Goal: Task Accomplishment & Management: Use online tool/utility

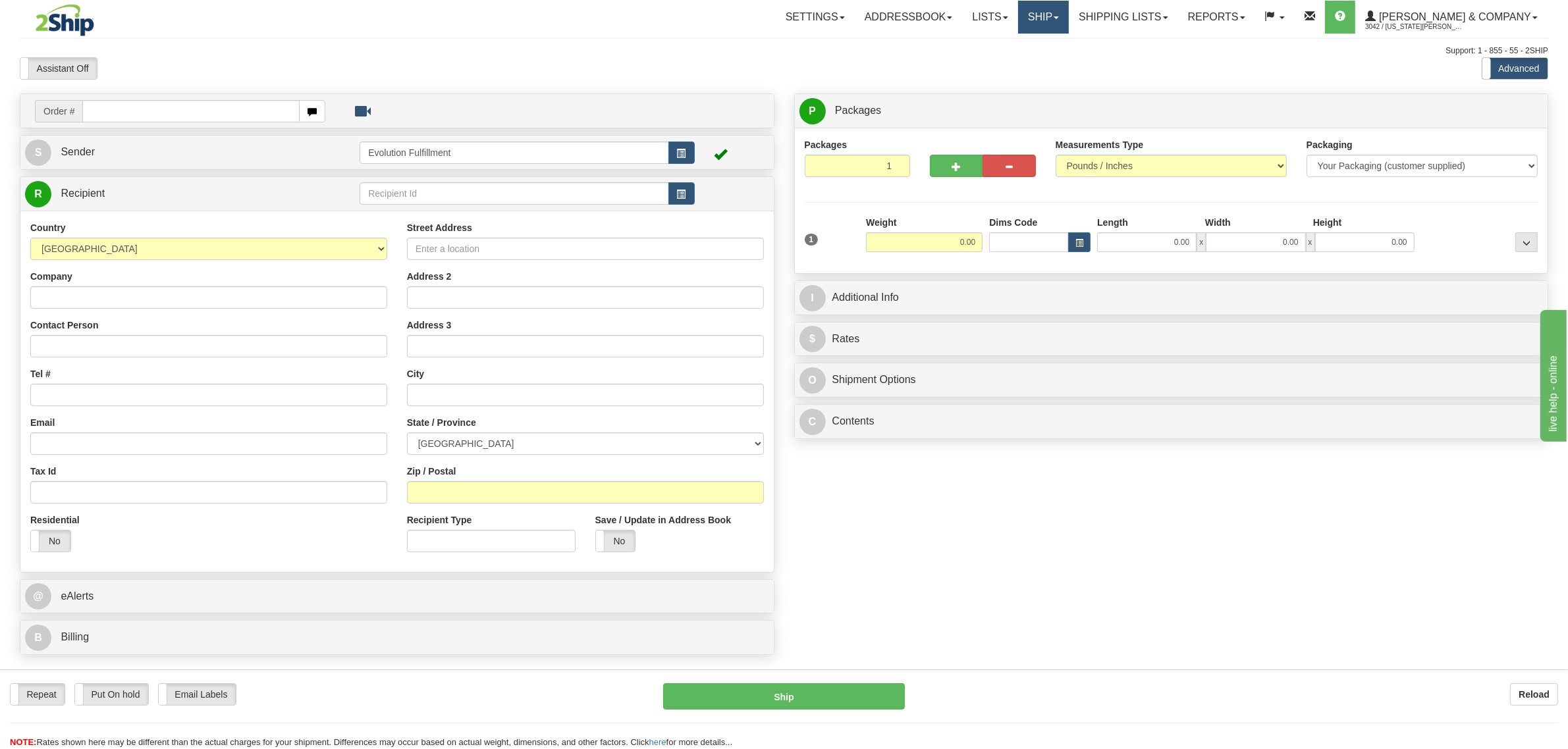
click at [1068, 23] on link "Ship" at bounding box center [1043, 17] width 51 height 33
click at [1061, 70] on link "OnHold / Order Queue" at bounding box center [1008, 63] width 119 height 17
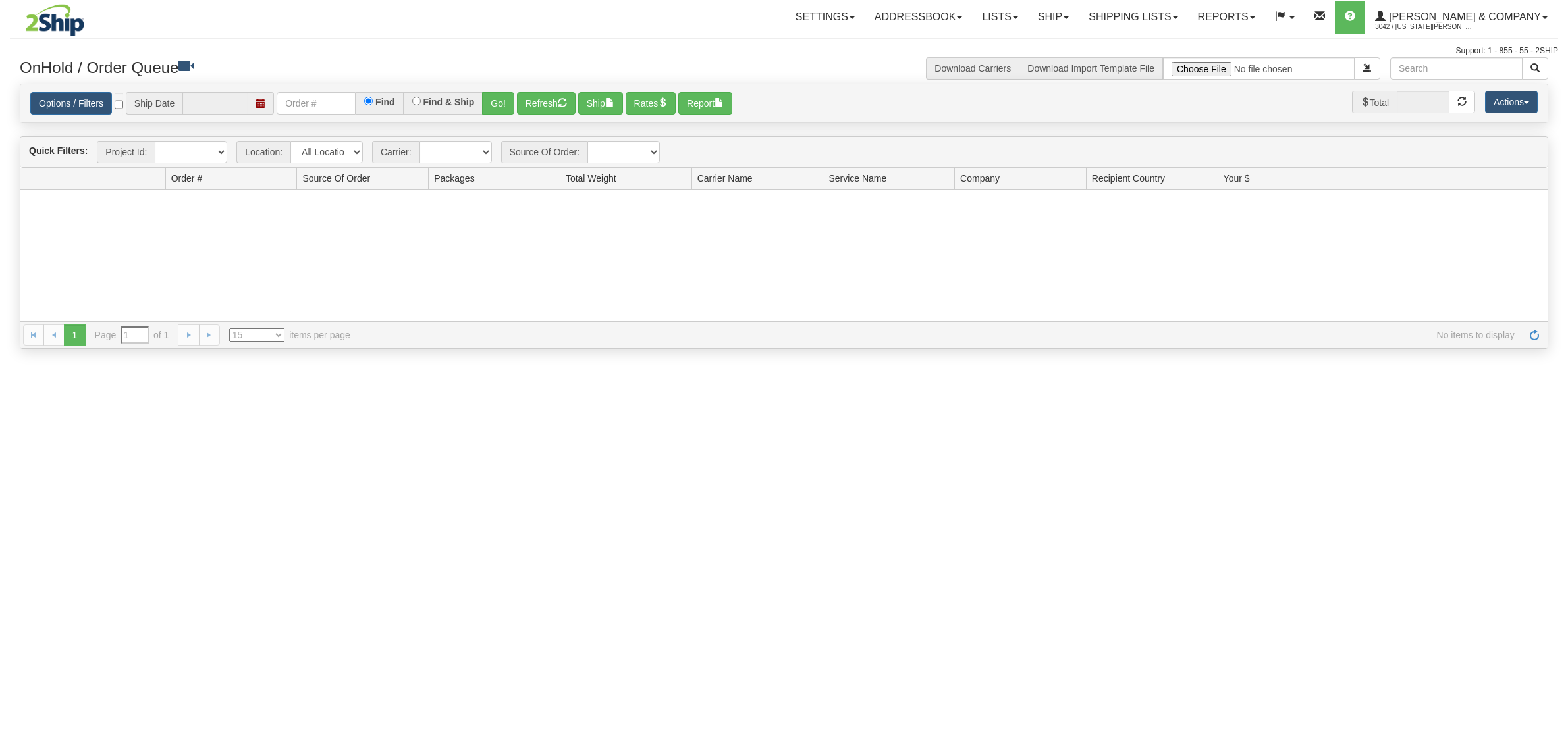
type input "[DATE]"
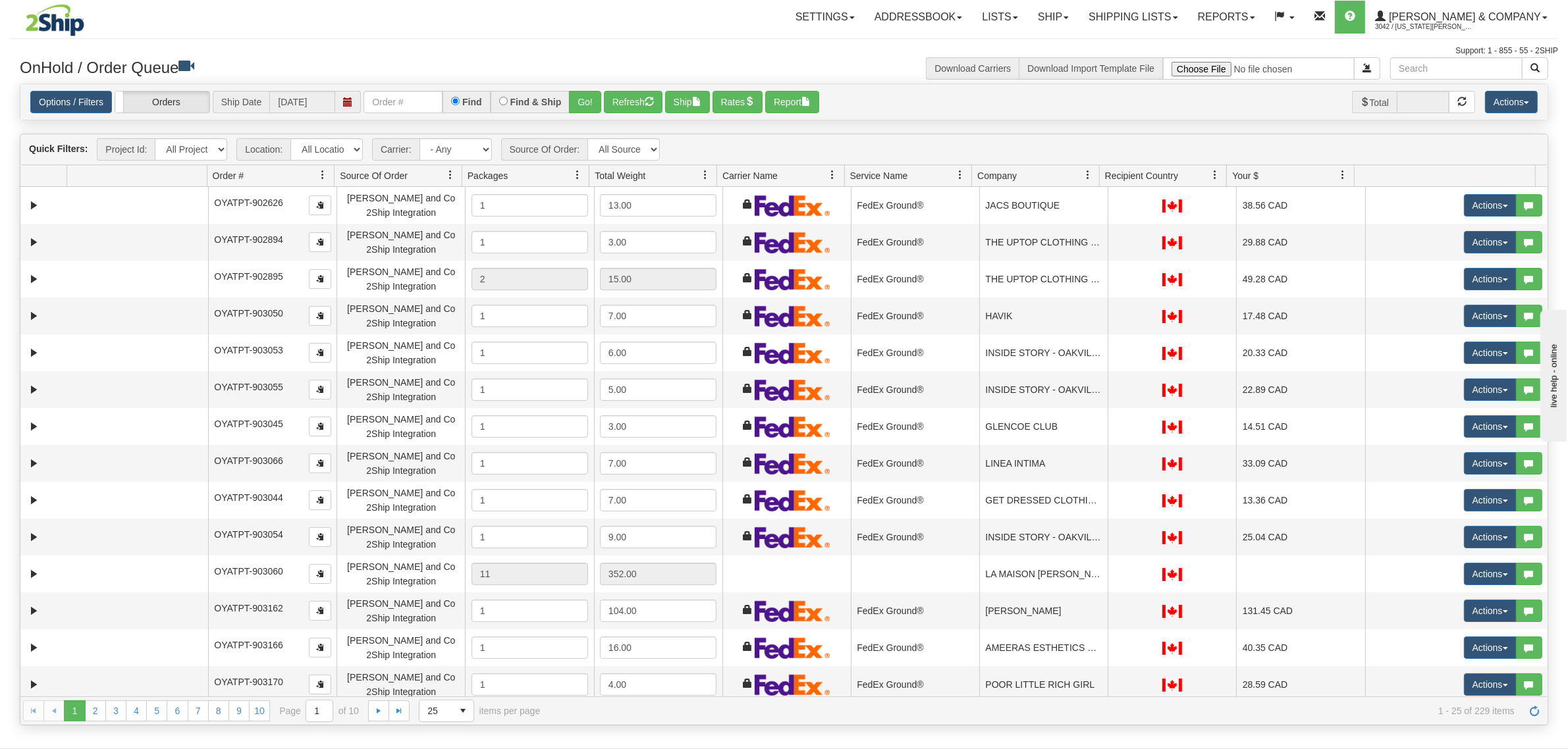
click at [1089, 175] on span at bounding box center [1088, 175] width 10 height 10
click at [1105, 207] on span "Sort Ascending" at bounding box center [1136, 205] width 68 height 13
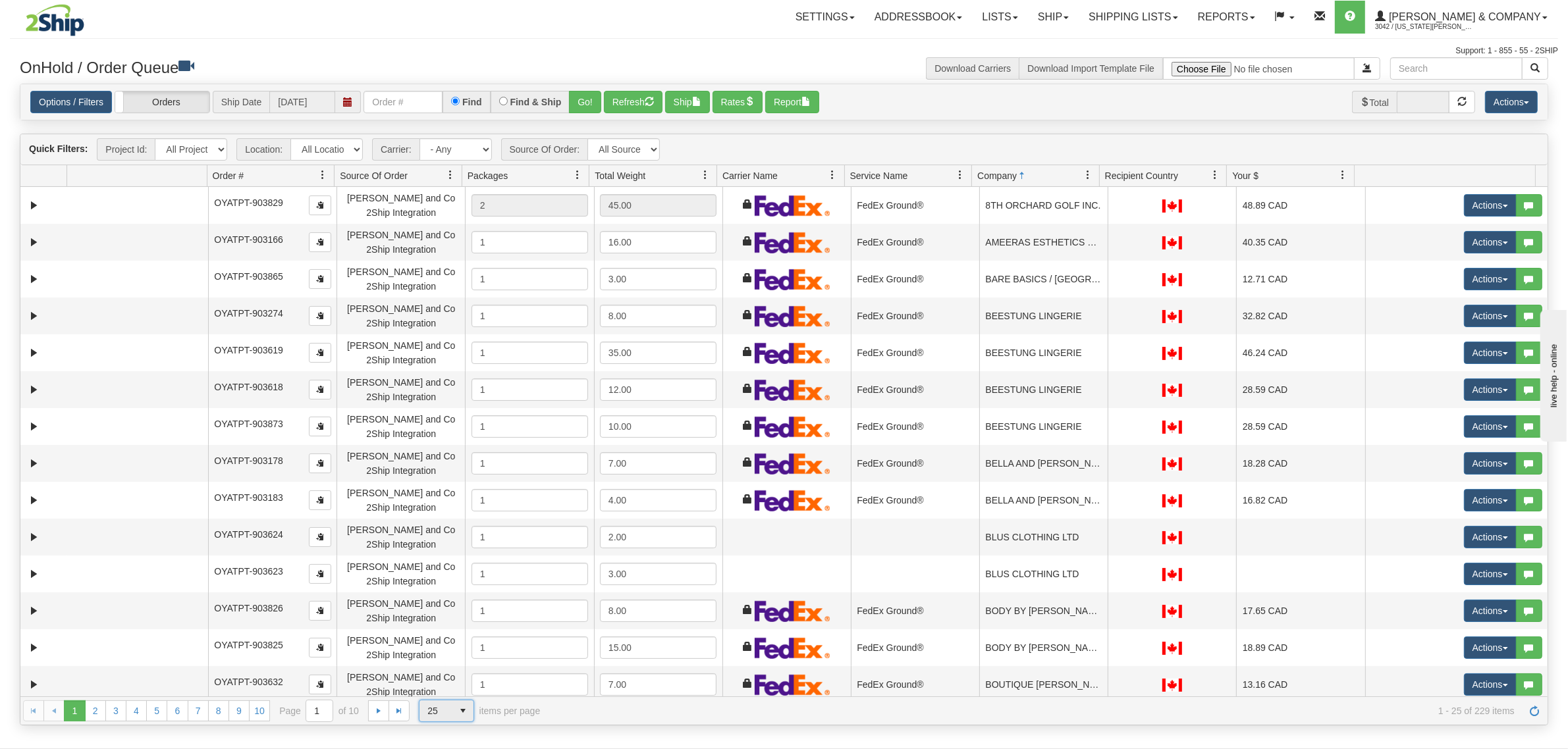
click at [435, 703] on span "25" at bounding box center [435, 711] width 33 height 21
click at [446, 688] on li "100" at bounding box center [445, 690] width 54 height 18
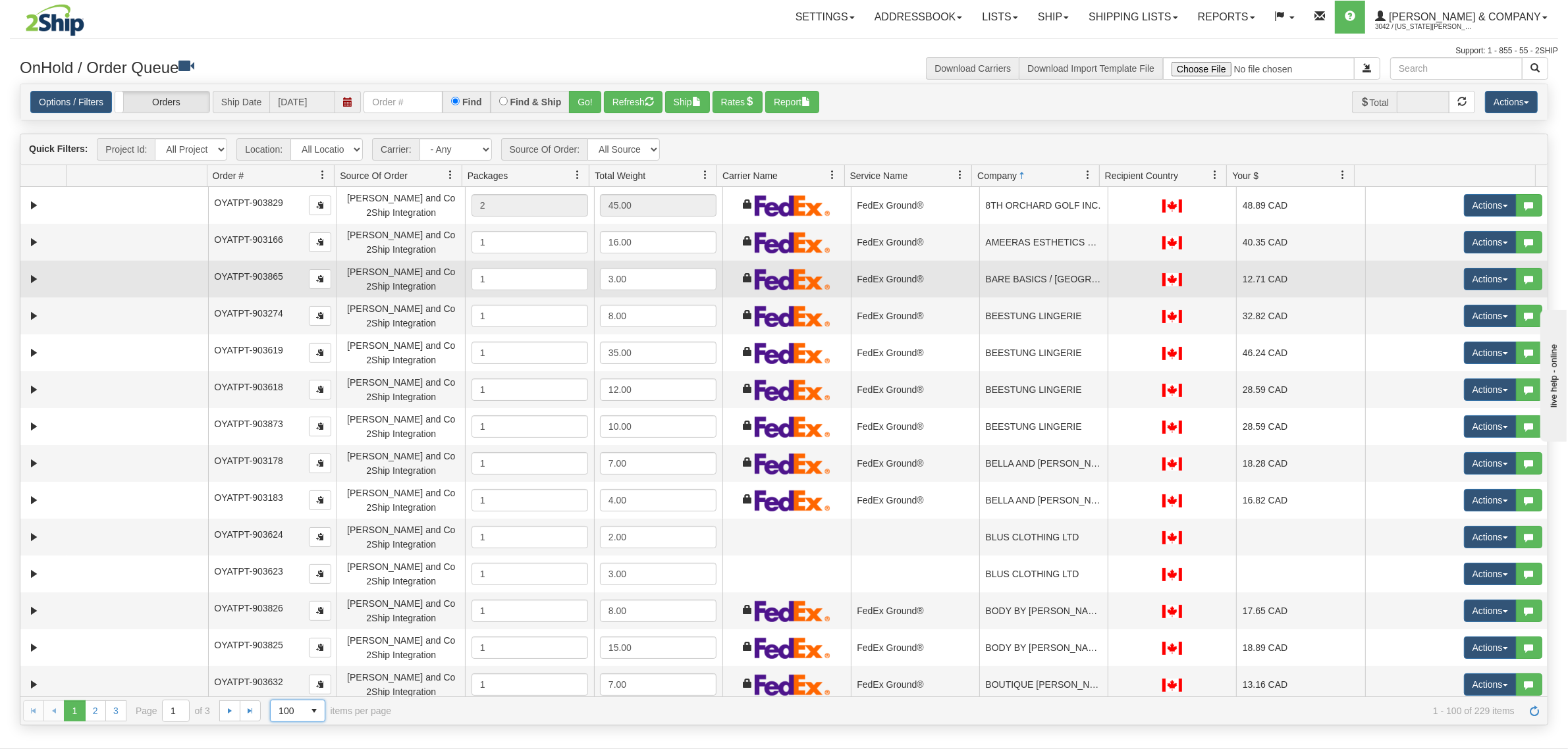
click at [1025, 285] on td "BARE BASICS / STEVESTON" at bounding box center [1043, 279] width 129 height 37
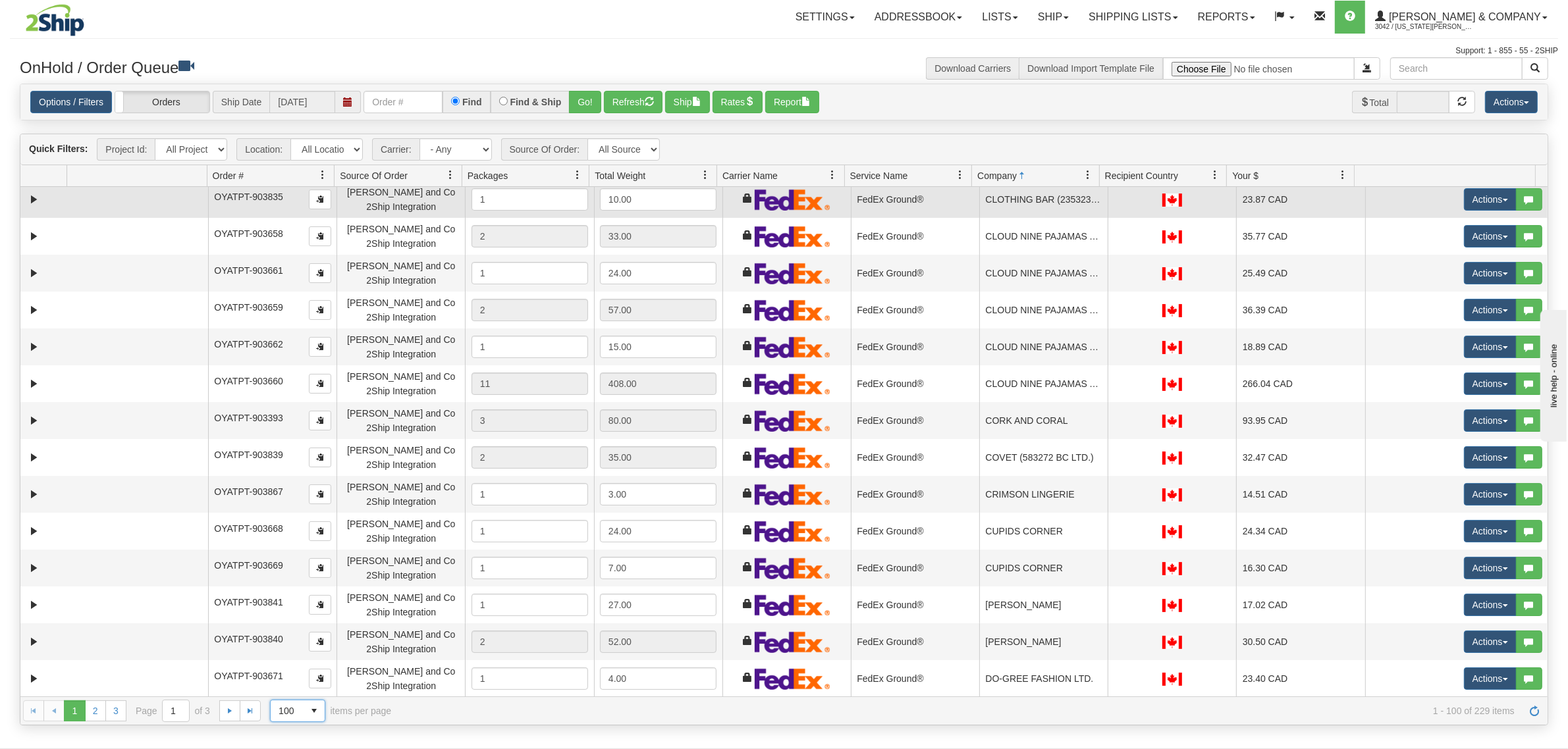
scroll to position [1563, 0]
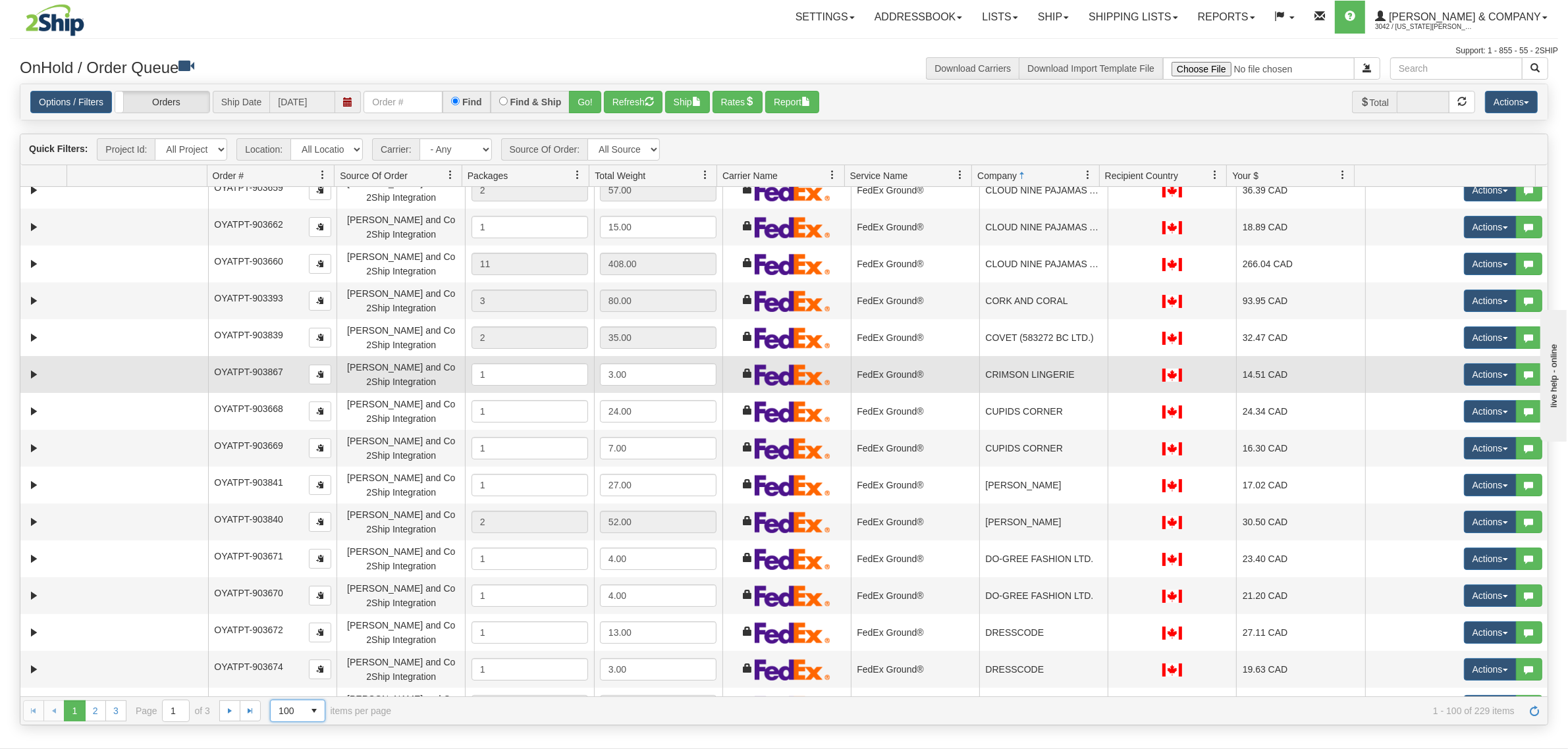
click at [1035, 365] on td "CRIMSON LINGERIE" at bounding box center [1043, 374] width 129 height 37
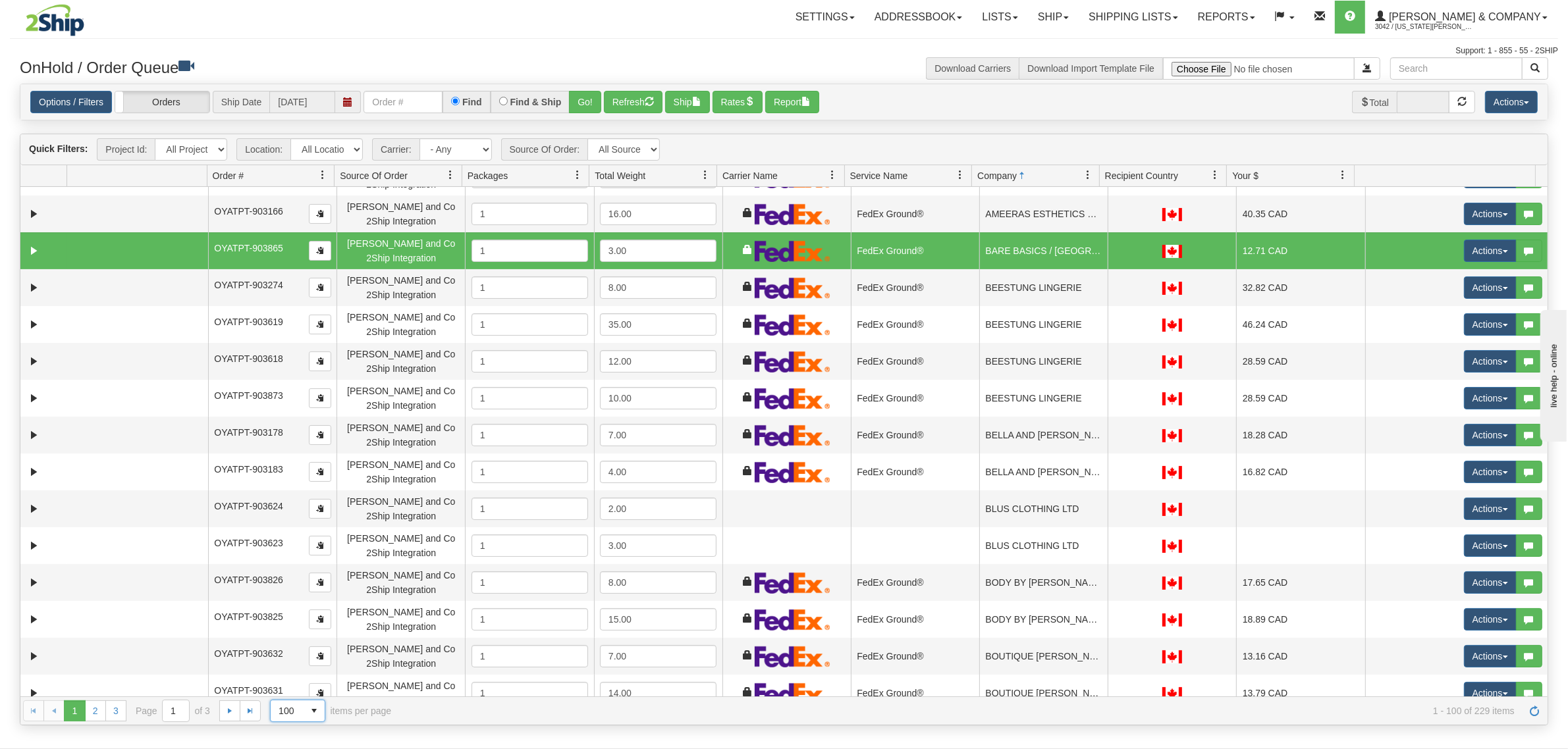
scroll to position [0, 0]
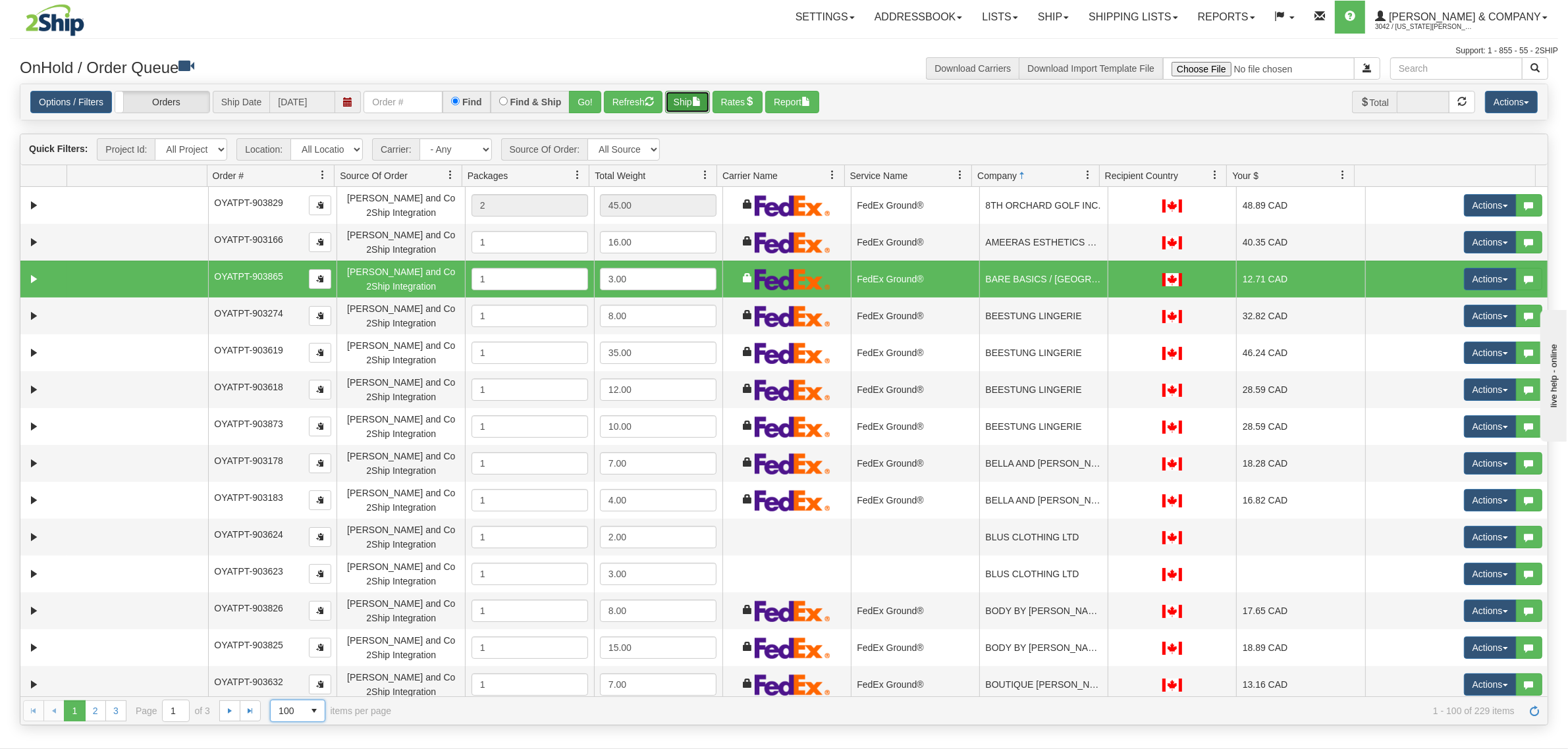
click at [682, 105] on button "Ship" at bounding box center [687, 102] width 44 height 23
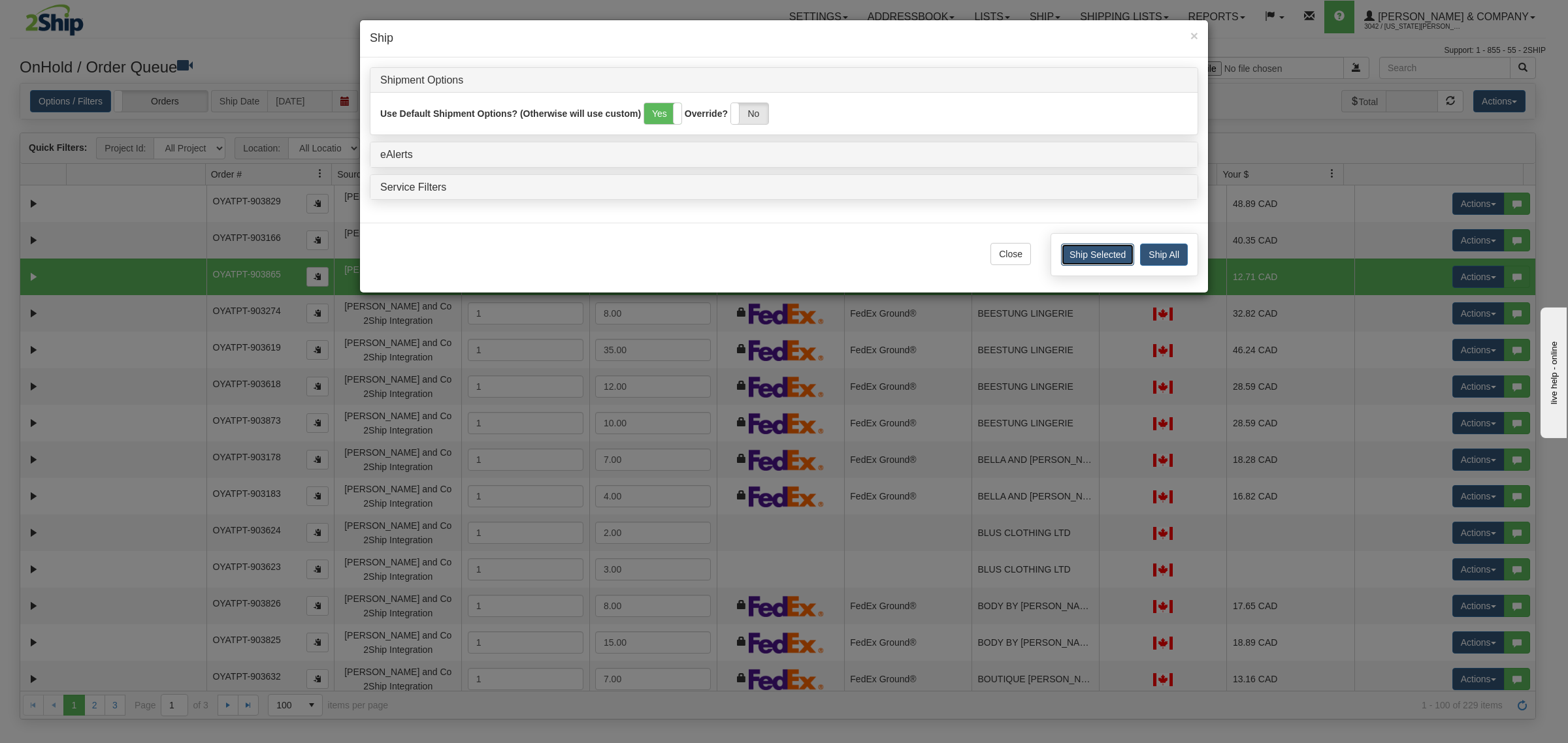
click at [1082, 255] on button "Ship Selected" at bounding box center [1098, 255] width 73 height 23
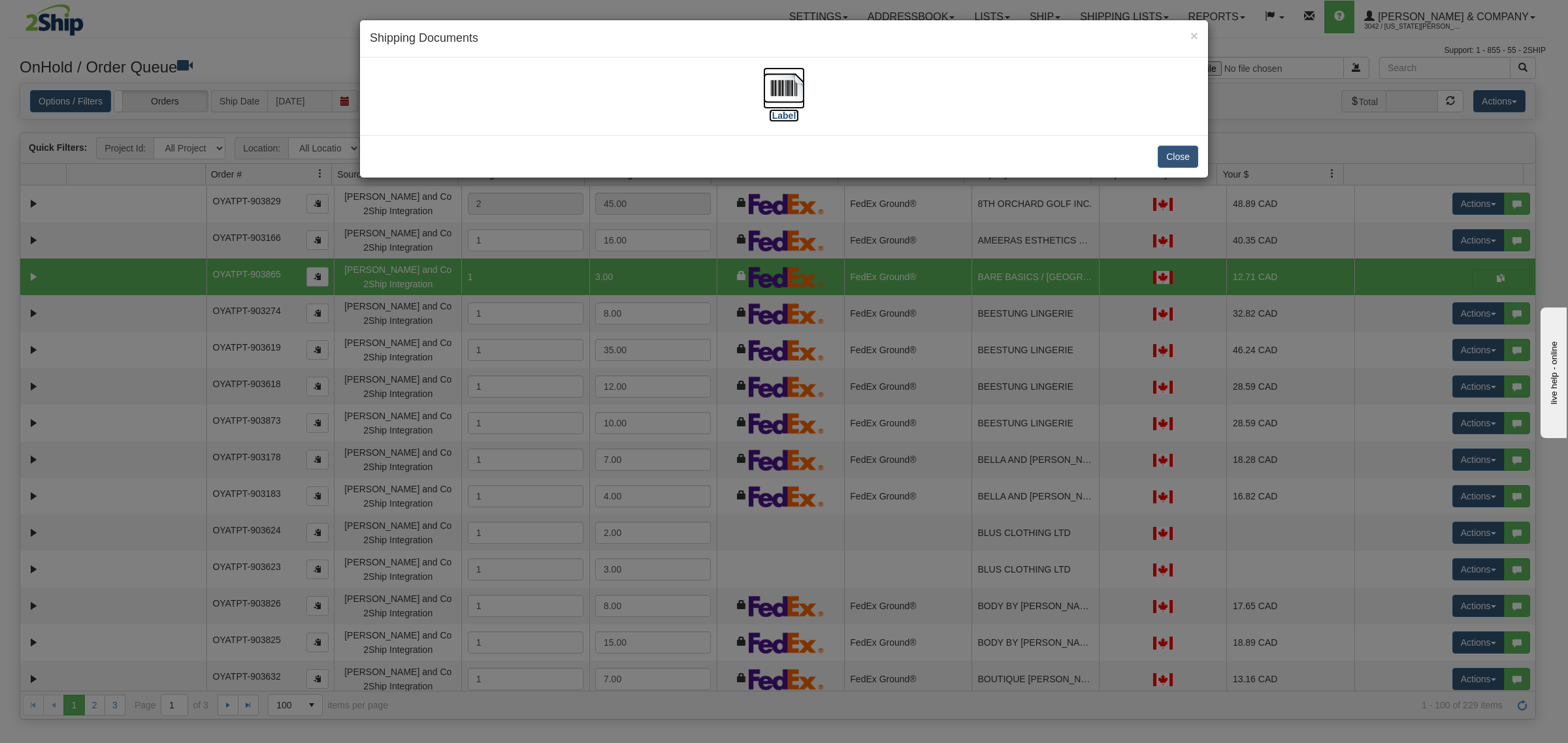
click at [781, 83] on img at bounding box center [784, 88] width 42 height 42
drag, startPoint x: 1173, startPoint y: 163, endPoint x: 1078, endPoint y: 226, distance: 114.0
click at [1174, 163] on button "Close" at bounding box center [1178, 157] width 40 height 23
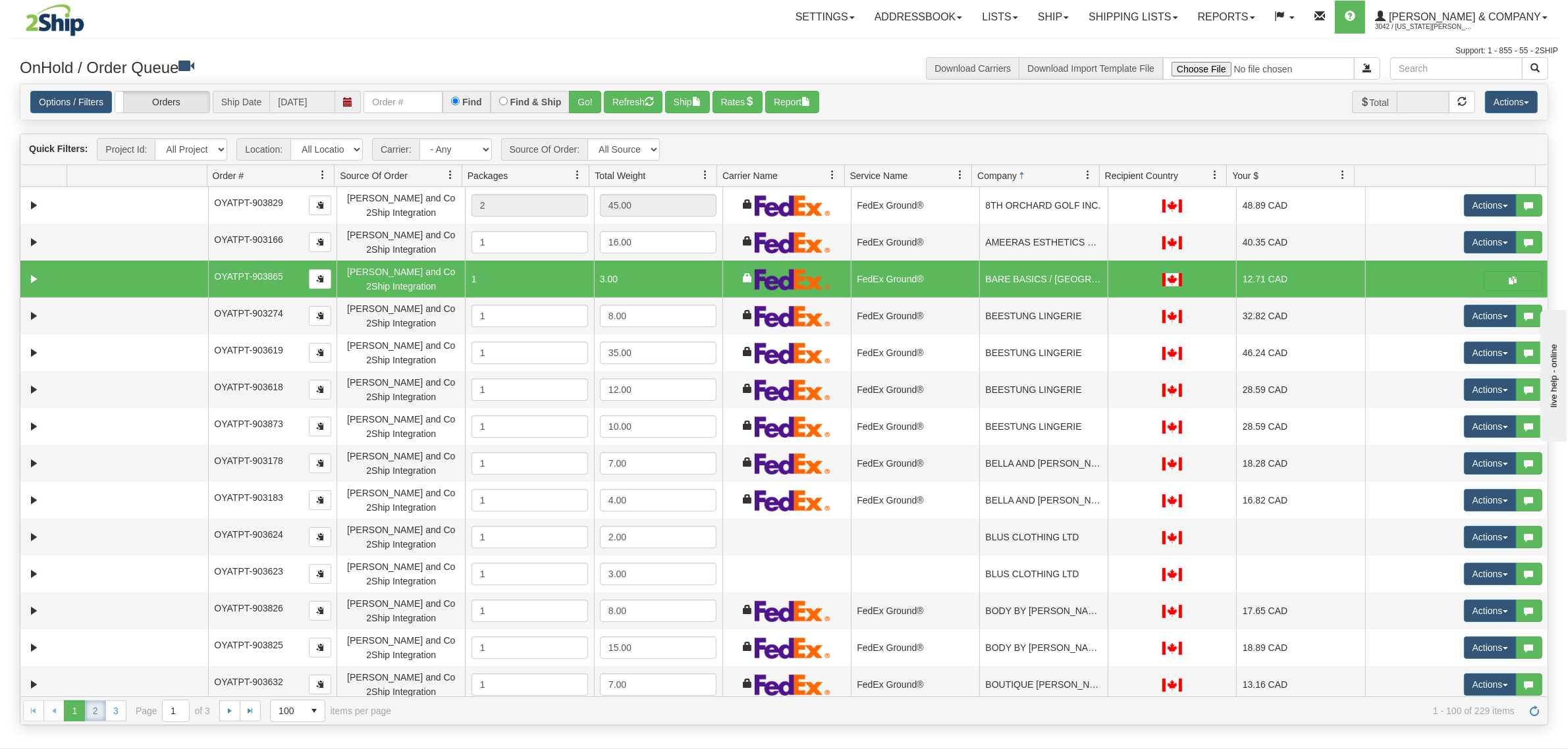
click at [99, 718] on link "2" at bounding box center [96, 711] width 21 height 21
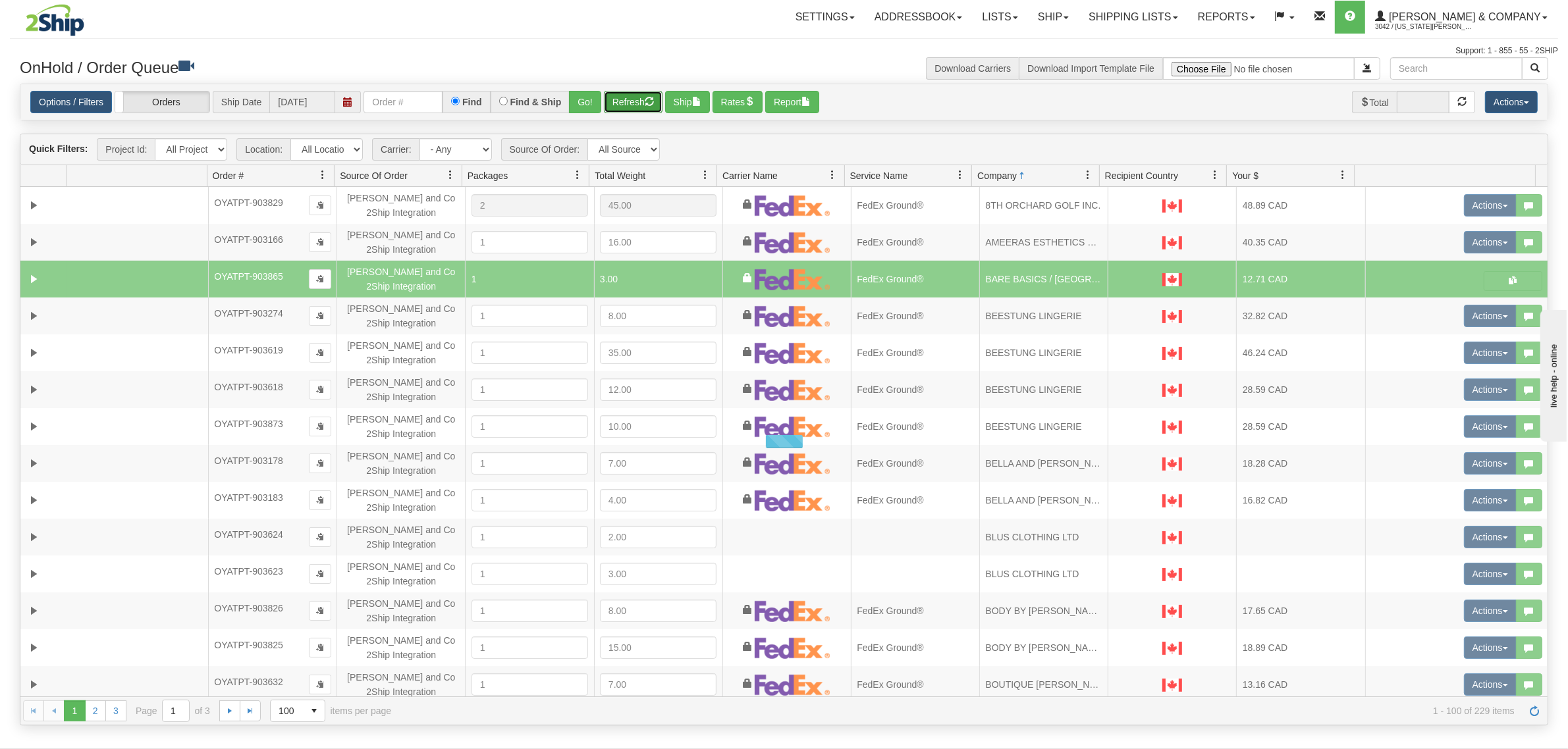
click at [624, 105] on button "Refresh" at bounding box center [633, 102] width 59 height 23
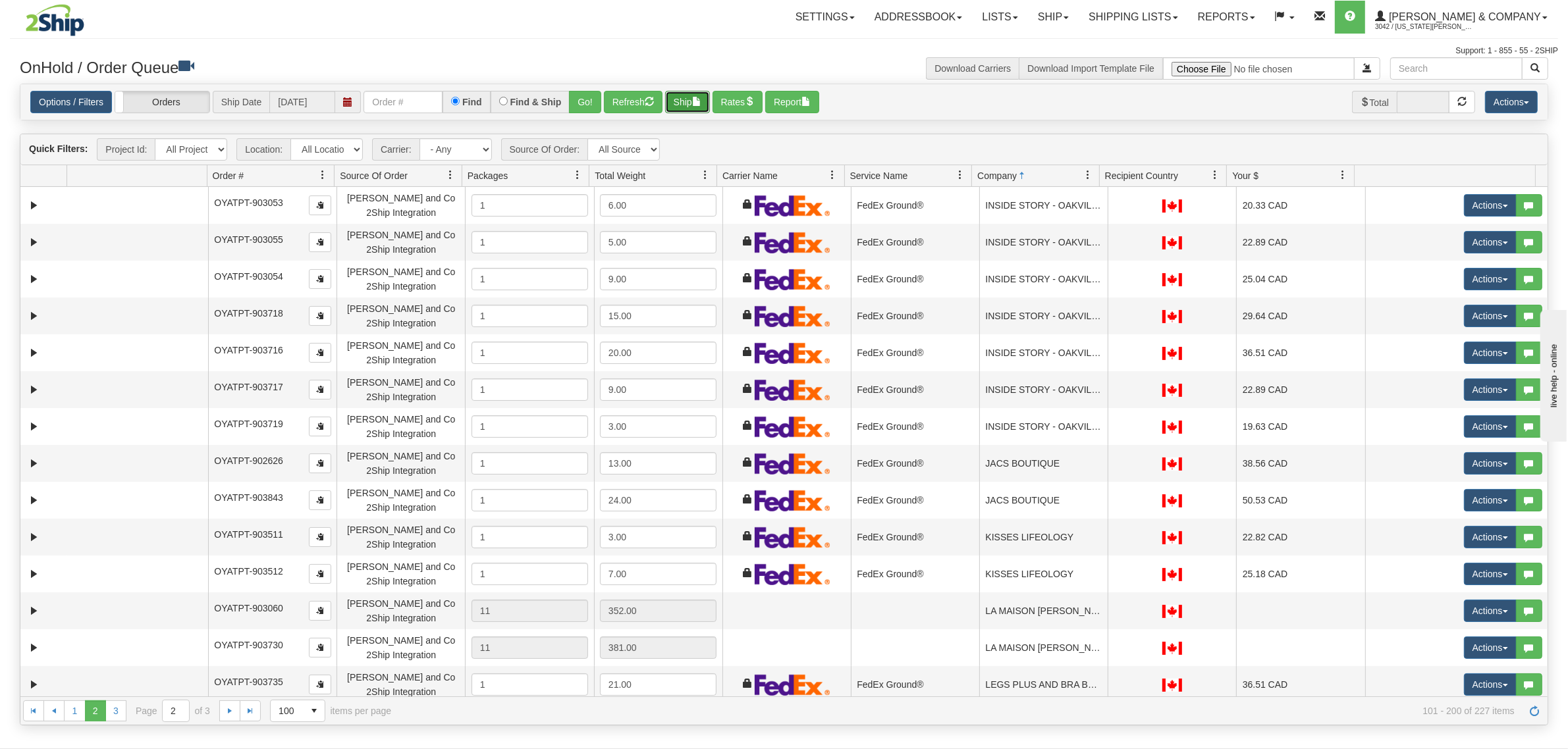
click at [701, 105] on span "button" at bounding box center [697, 101] width 9 height 9
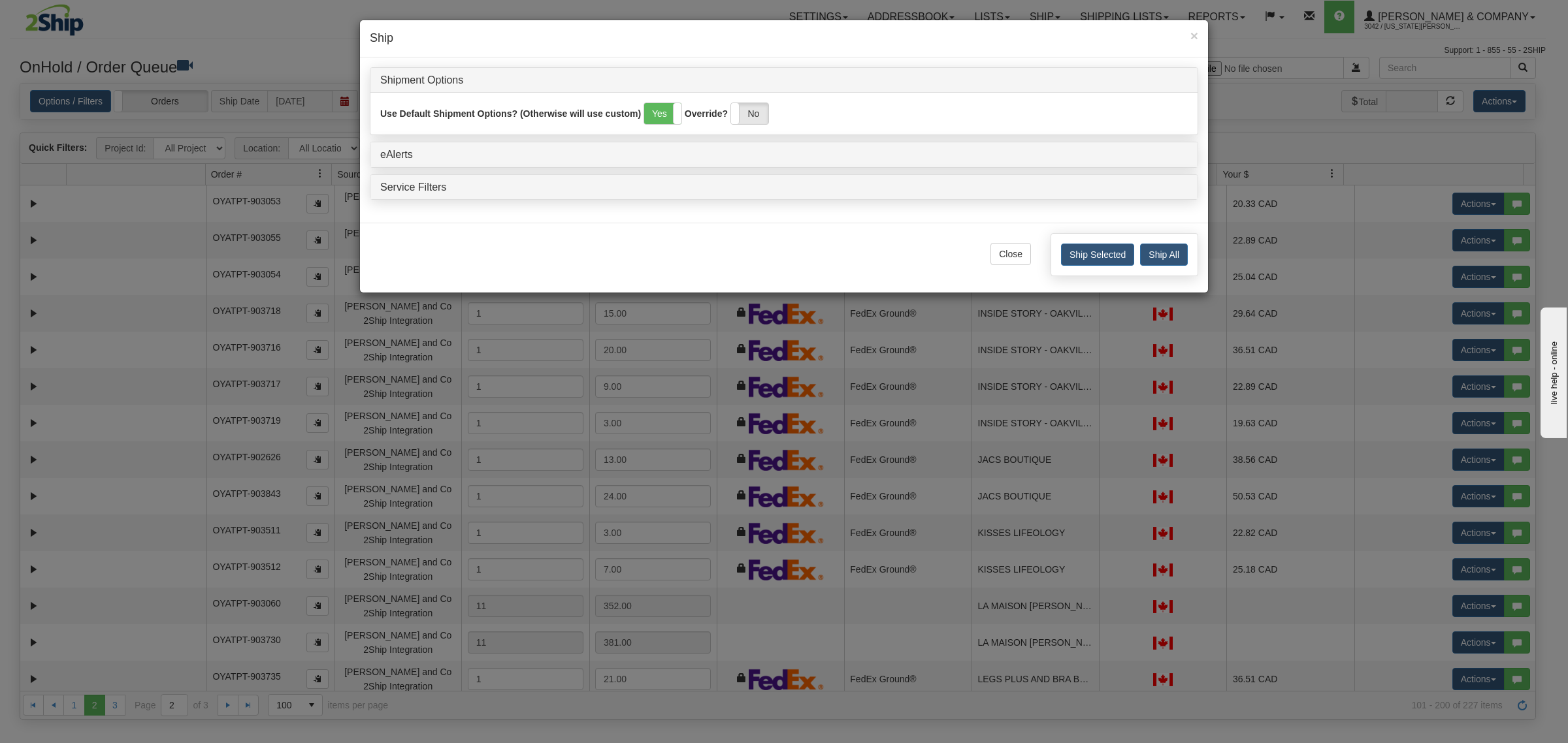
click at [1197, 34] on div "× Ship" at bounding box center [784, 39] width 848 height 38
click at [1195, 34] on span "×" at bounding box center [1194, 36] width 8 height 15
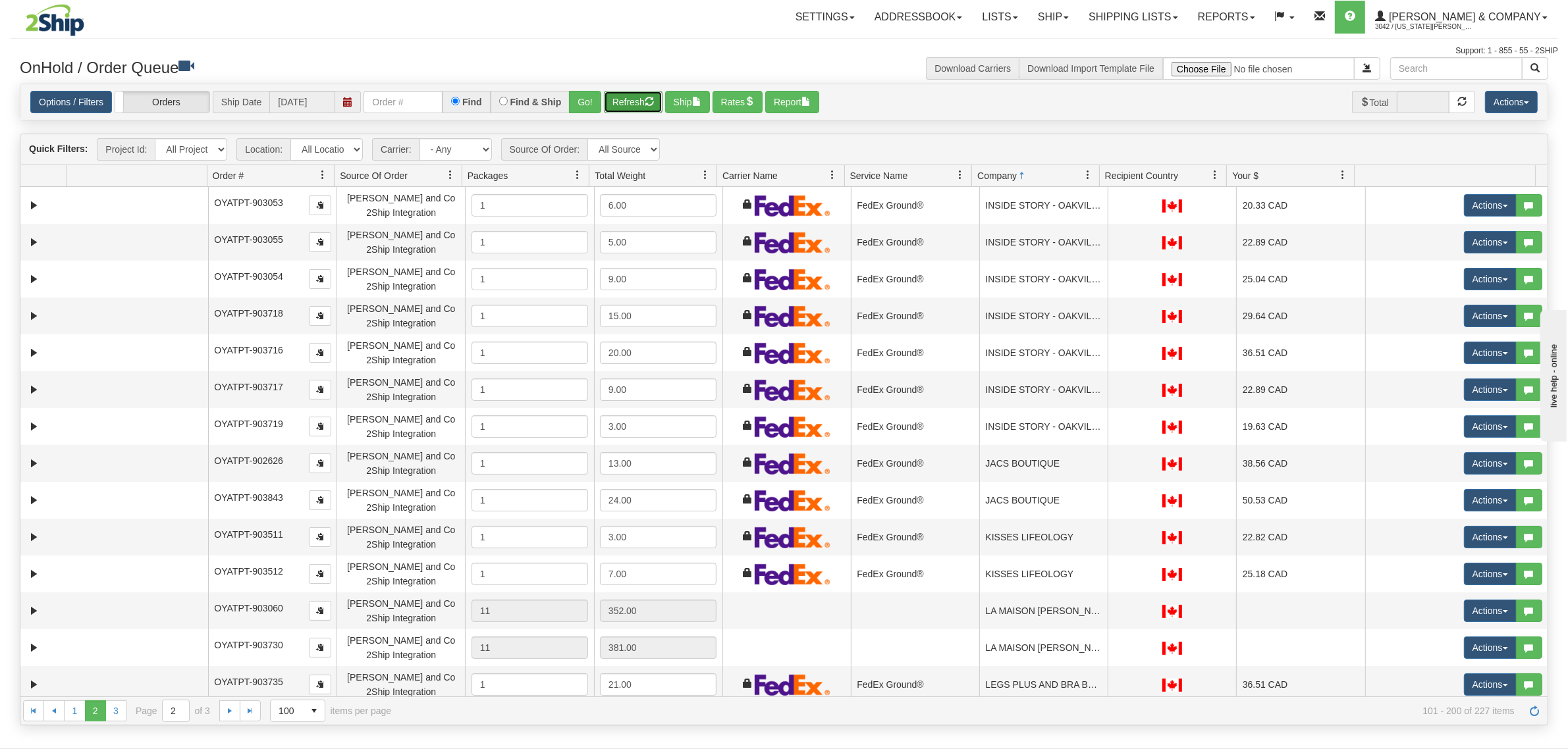
click at [636, 97] on button "Refresh" at bounding box center [633, 102] width 59 height 23
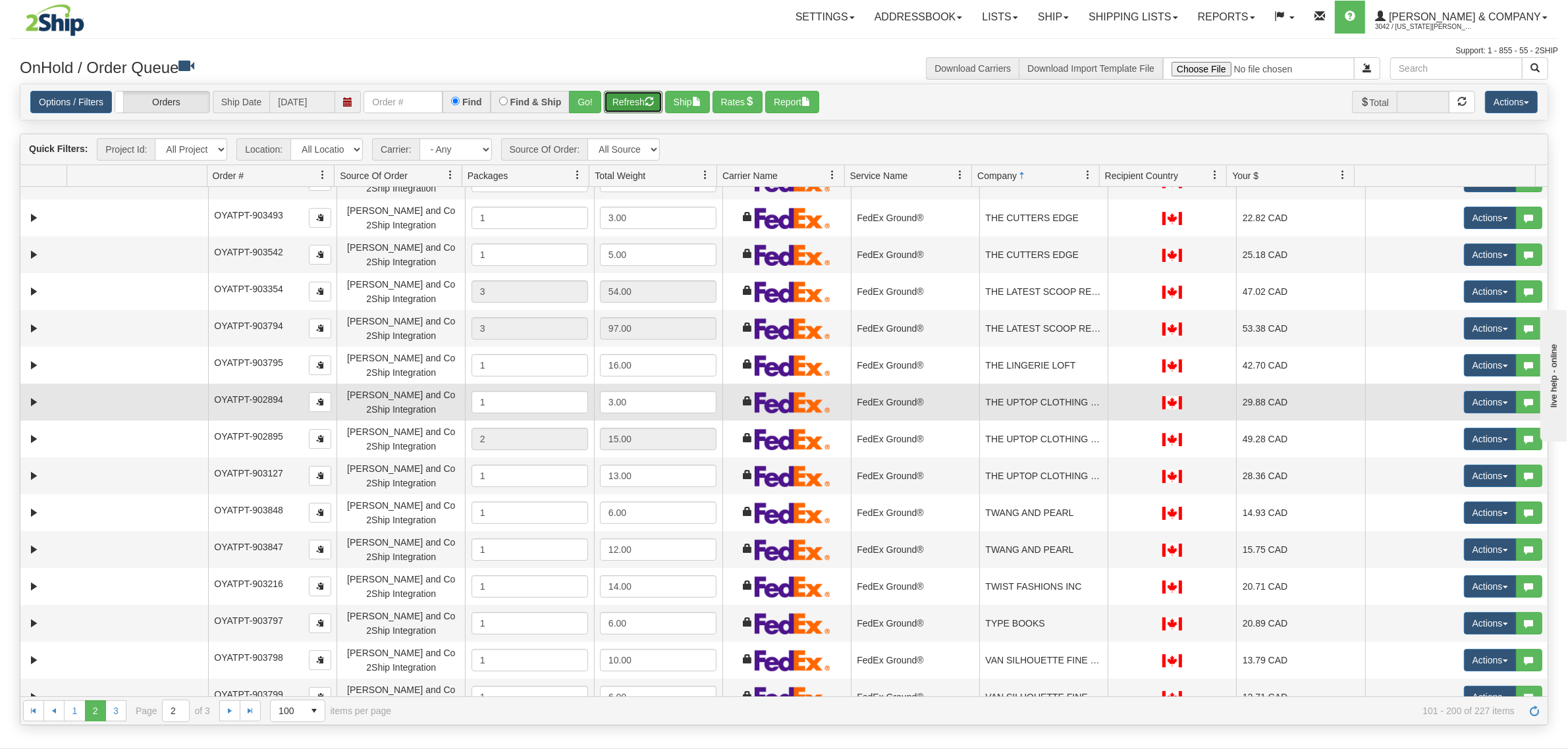
scroll to position [3045, 0]
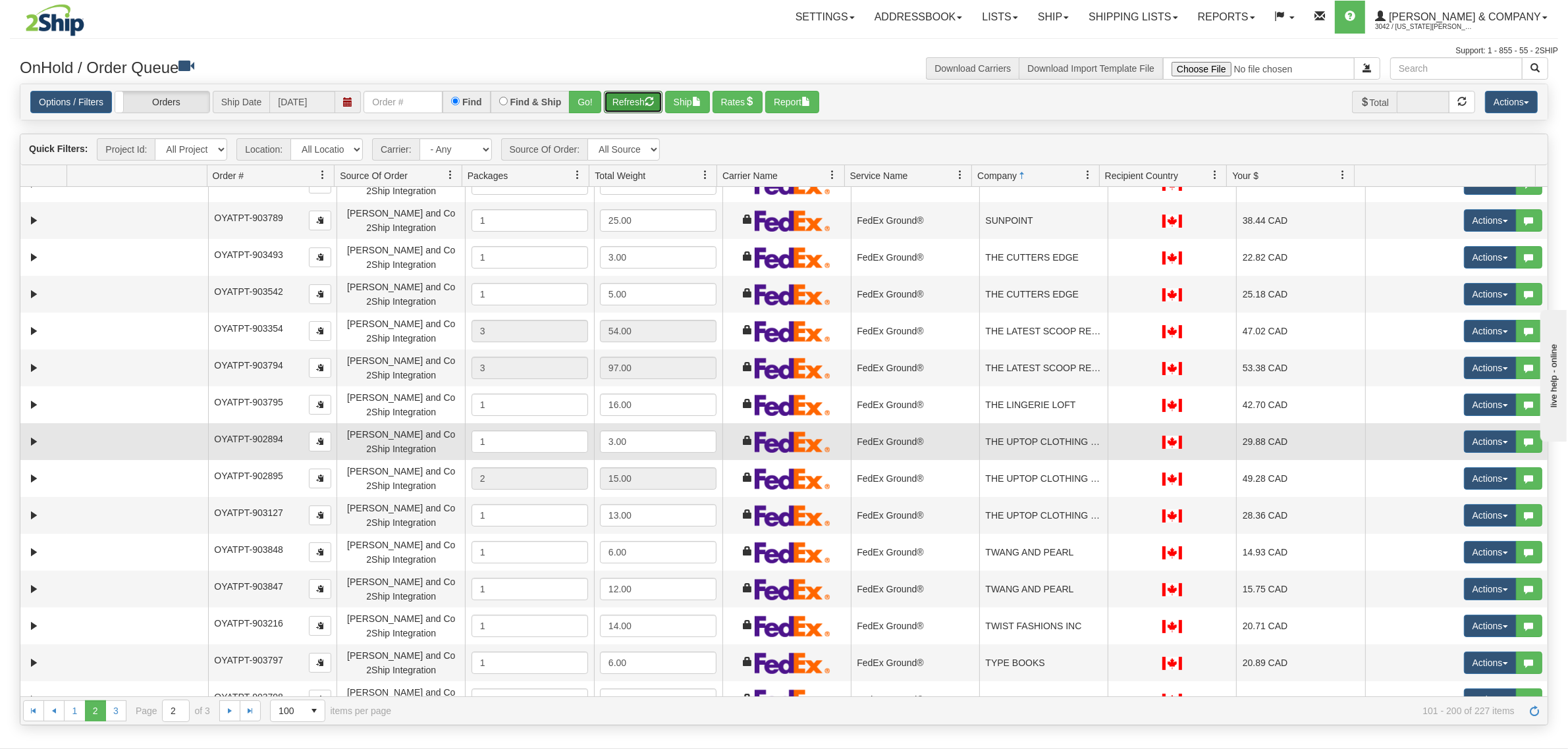
click at [1027, 402] on td "THE LINGERIE LOFT" at bounding box center [1043, 405] width 129 height 37
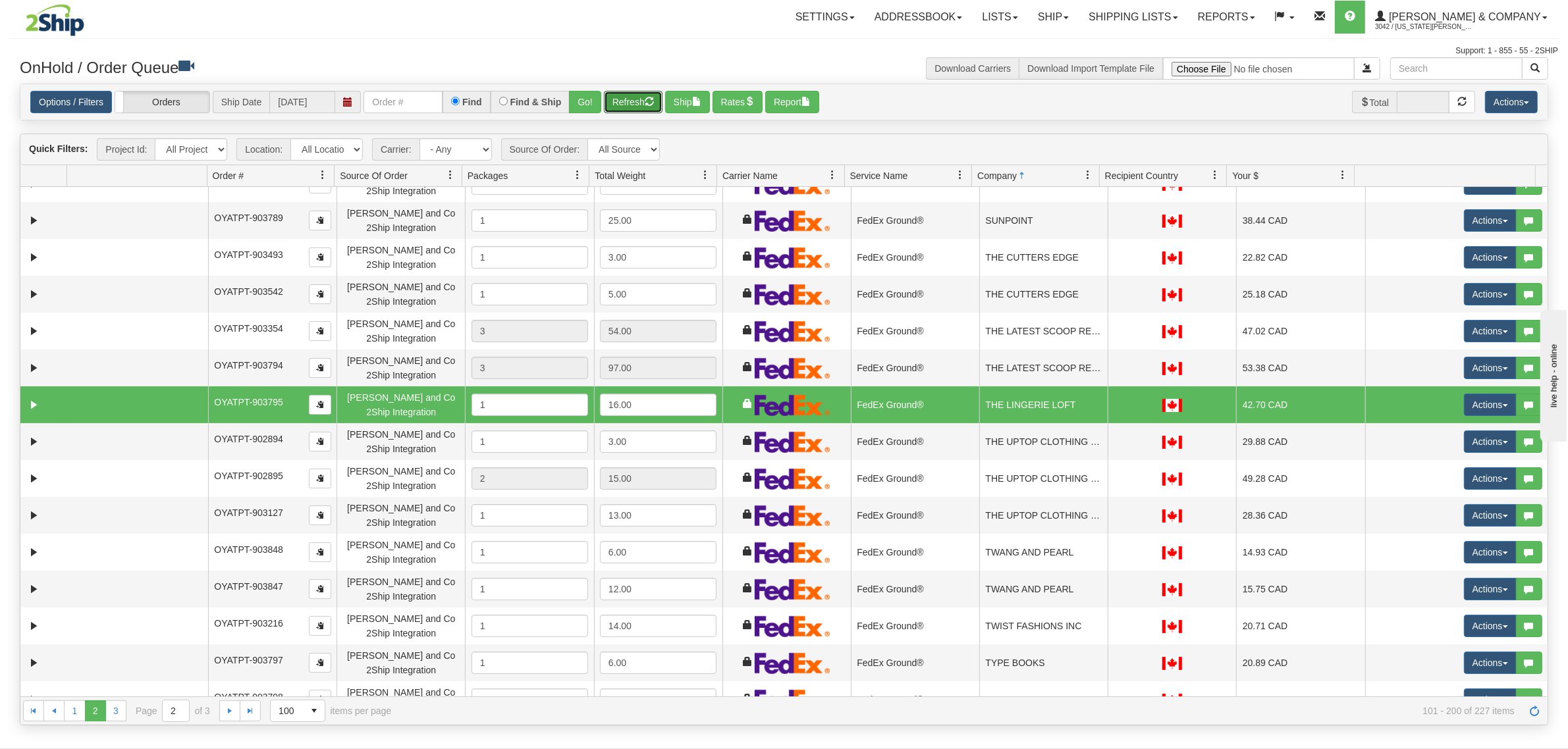
scroll to position [3127, 0]
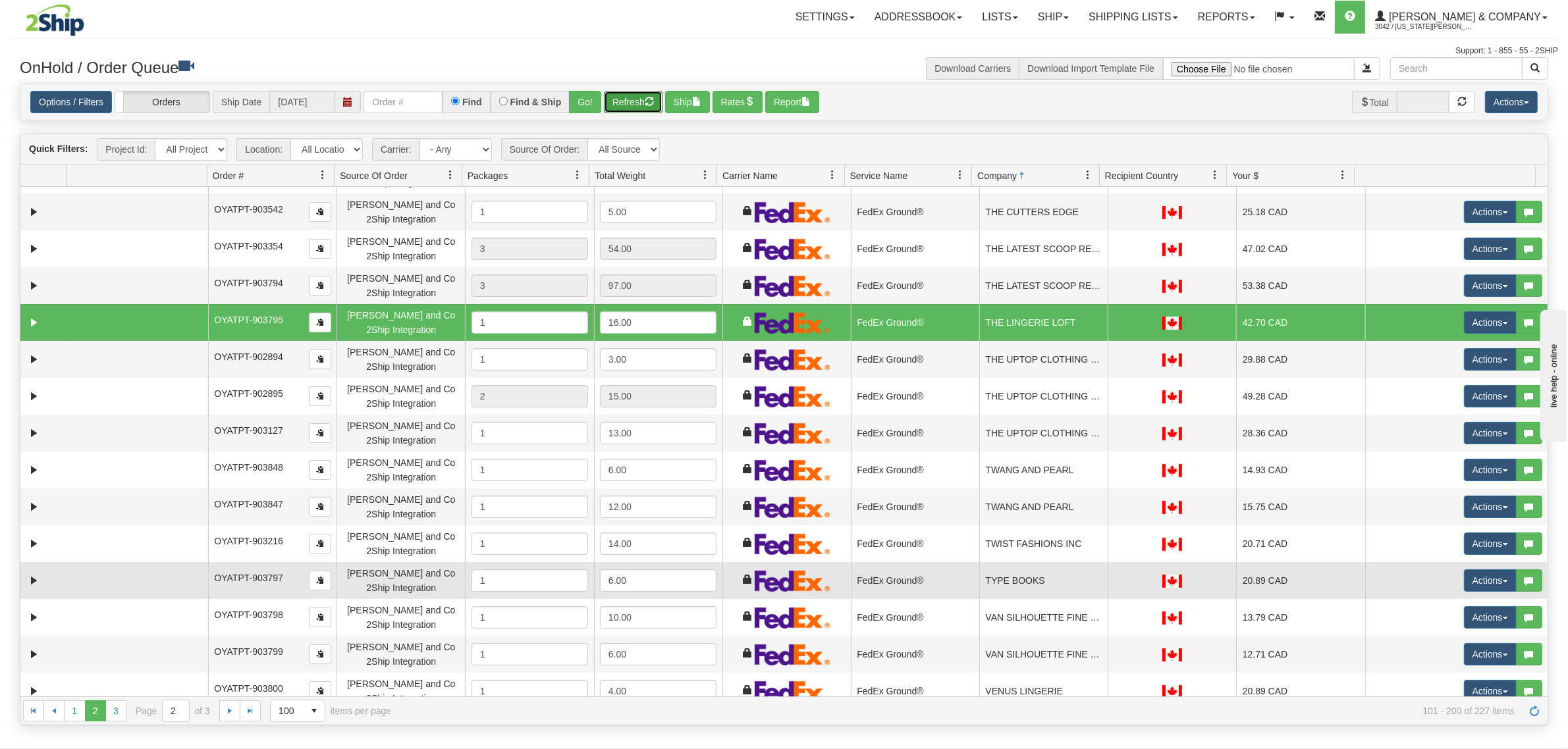
click at [1022, 575] on td "TYPE BOOKS" at bounding box center [1043, 581] width 129 height 37
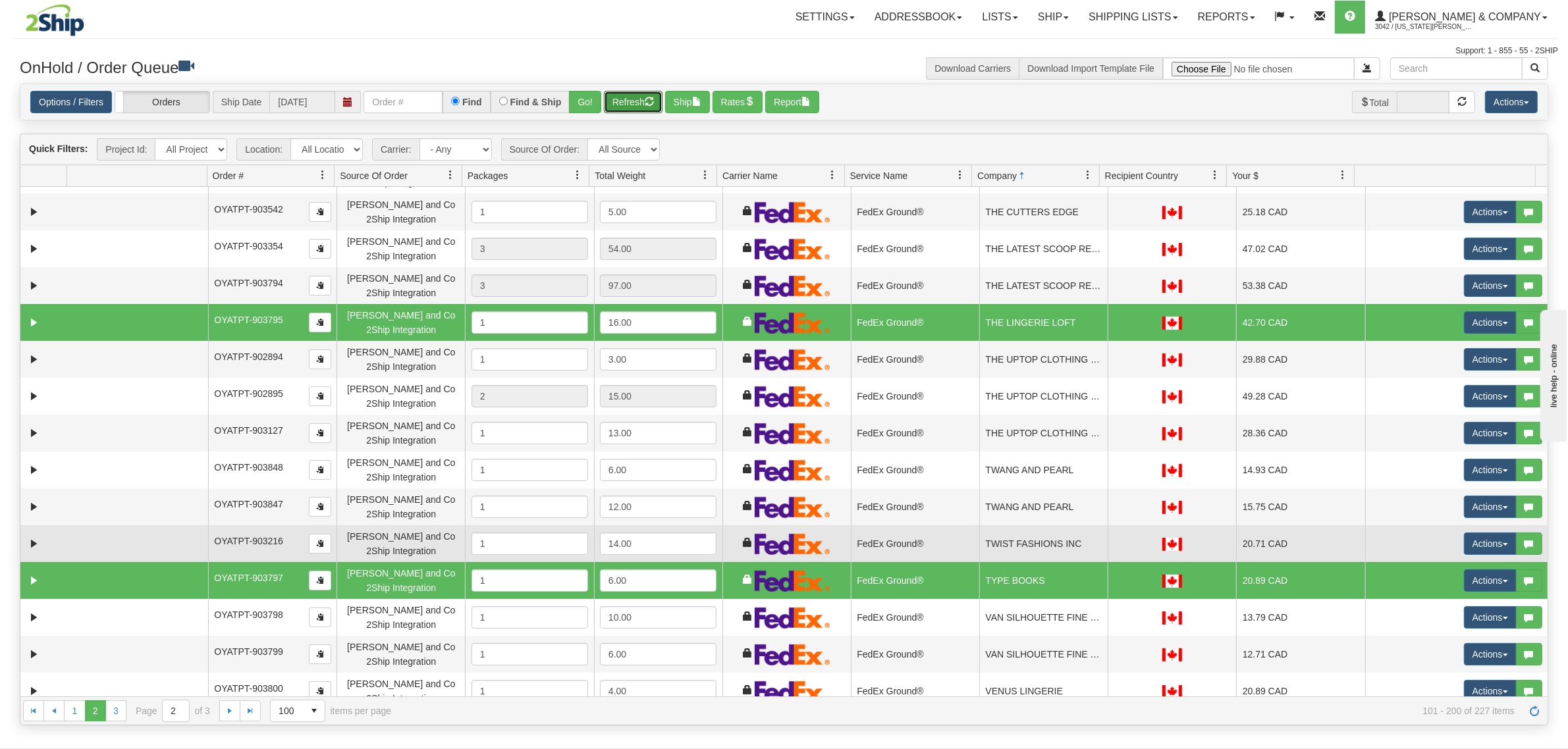
scroll to position [3176, 0]
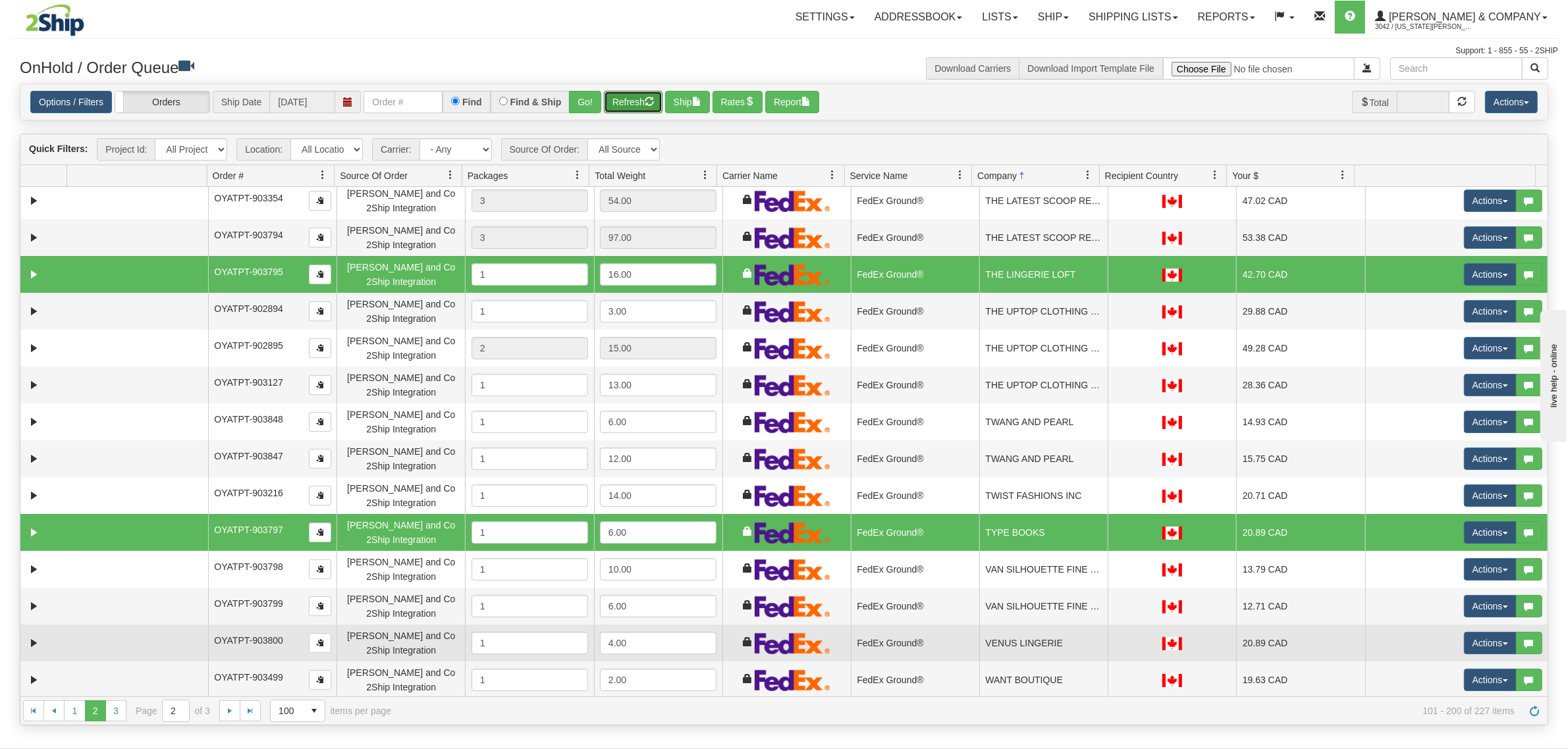
click at [1018, 655] on td "VENUS LINGERIE" at bounding box center [1043, 643] width 129 height 37
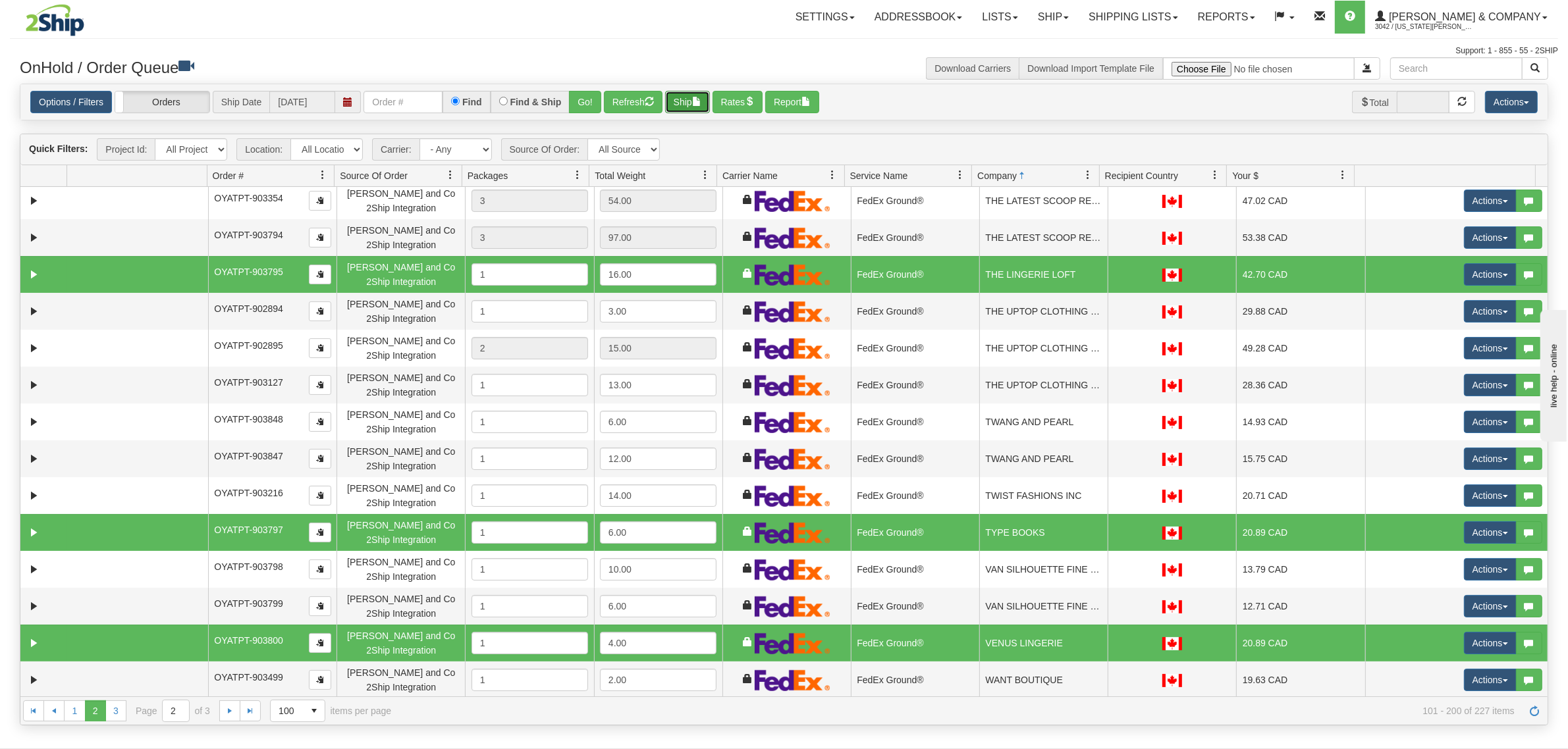
click at [677, 102] on button "Ship" at bounding box center [687, 102] width 44 height 23
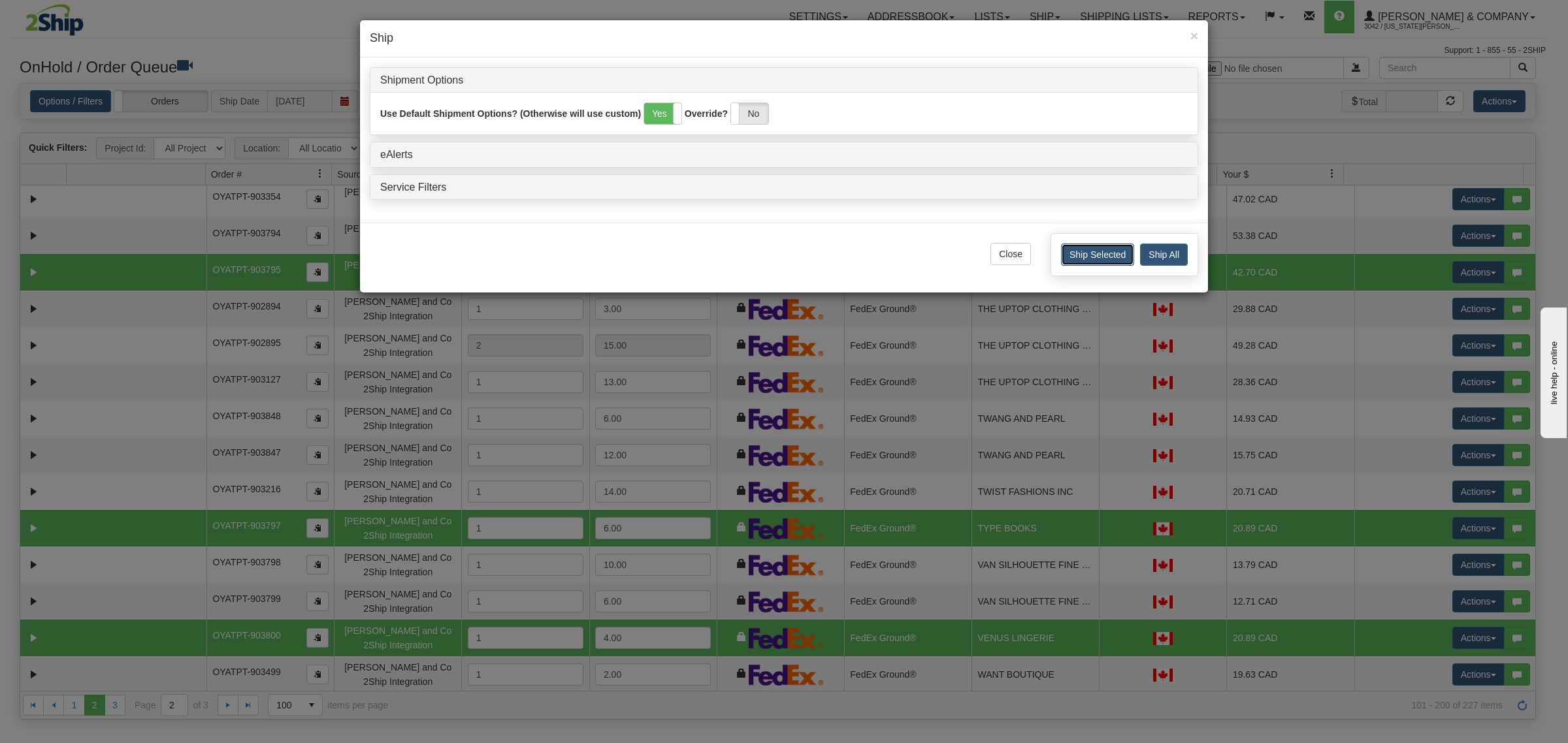
click at [1088, 258] on button "Ship Selected" at bounding box center [1098, 255] width 73 height 23
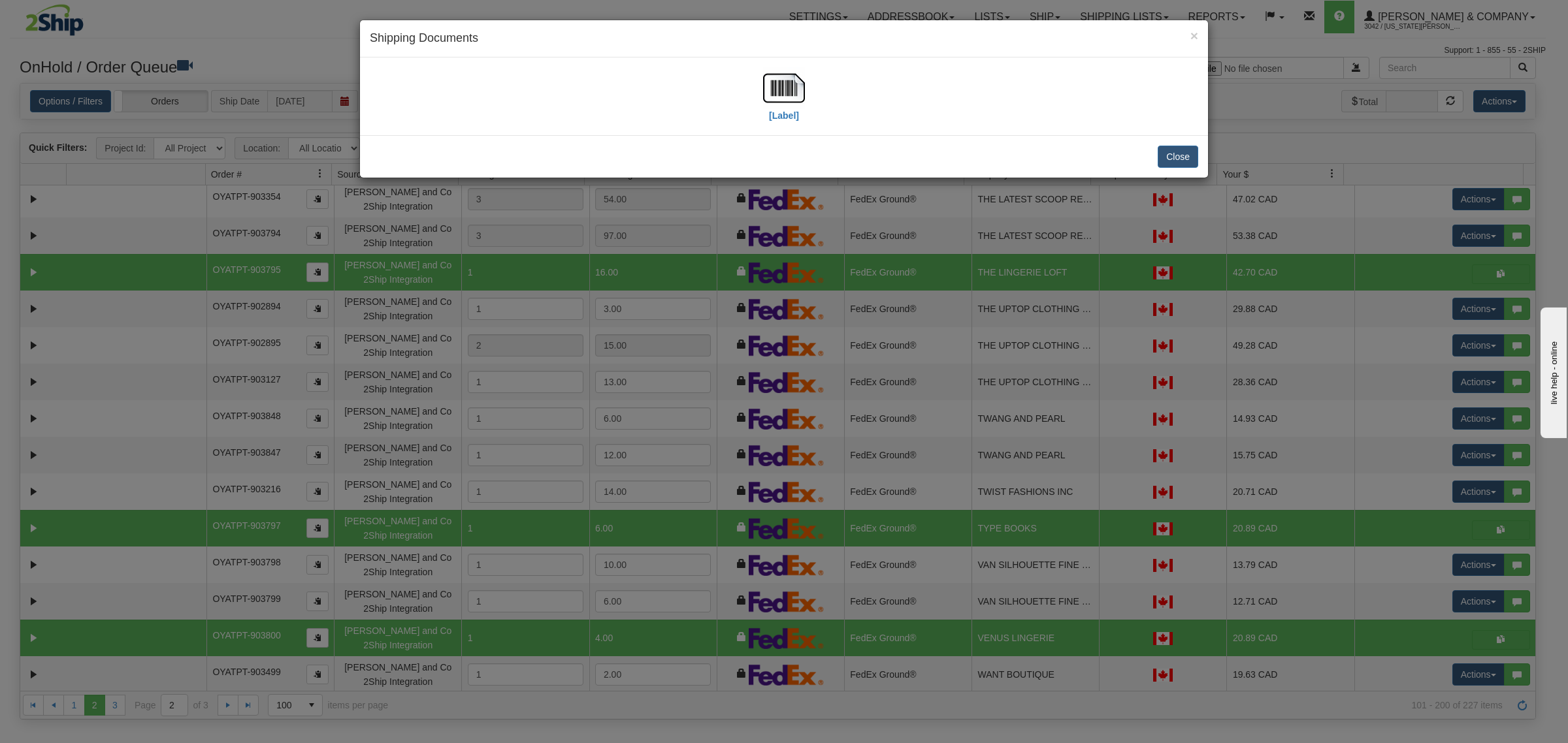
click at [759, 89] on div "[Label]" at bounding box center [784, 97] width 829 height 58
click at [779, 85] on img at bounding box center [784, 88] width 42 height 42
click at [1180, 154] on button "Close" at bounding box center [1178, 157] width 40 height 23
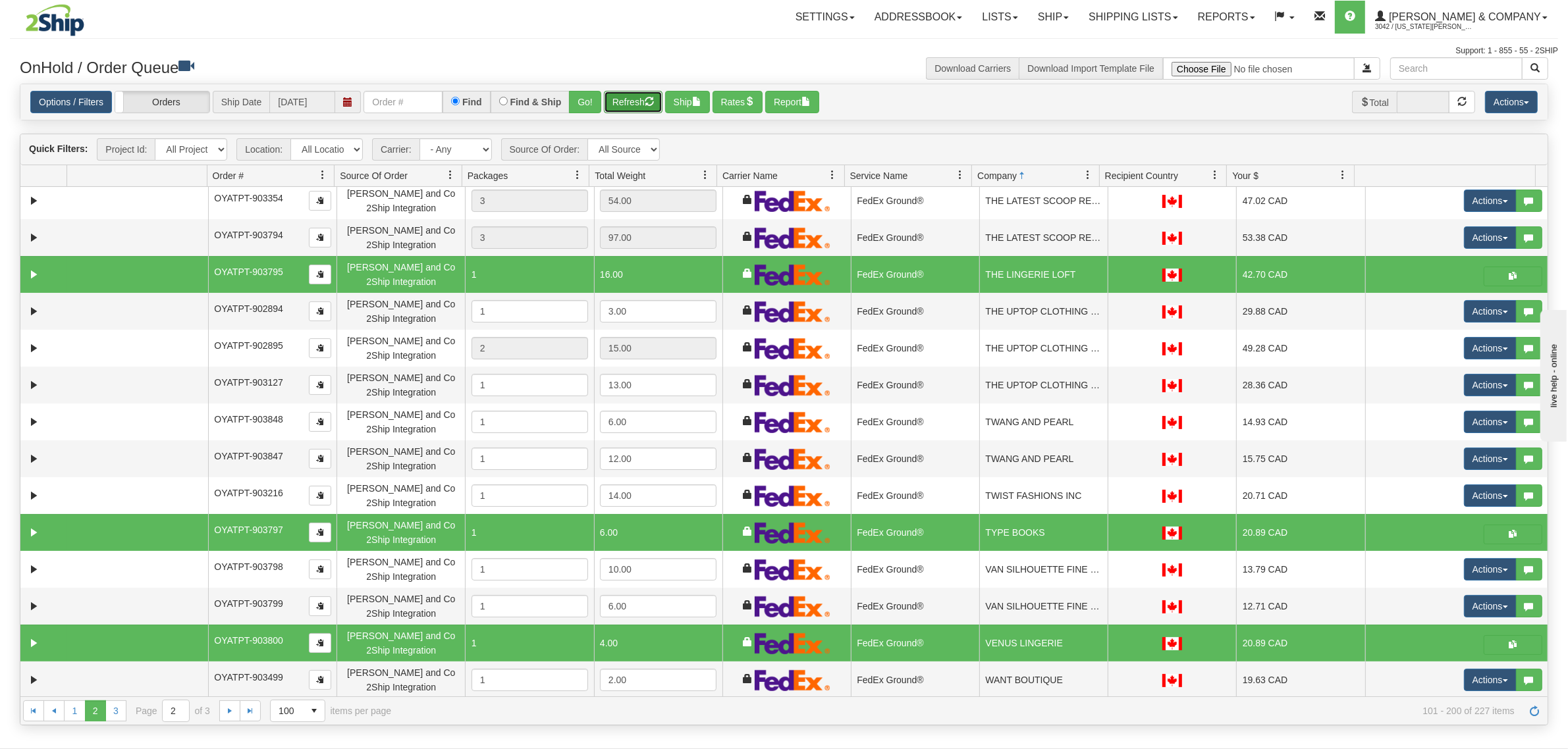
click at [618, 102] on button "Refresh" at bounding box center [633, 102] width 59 height 23
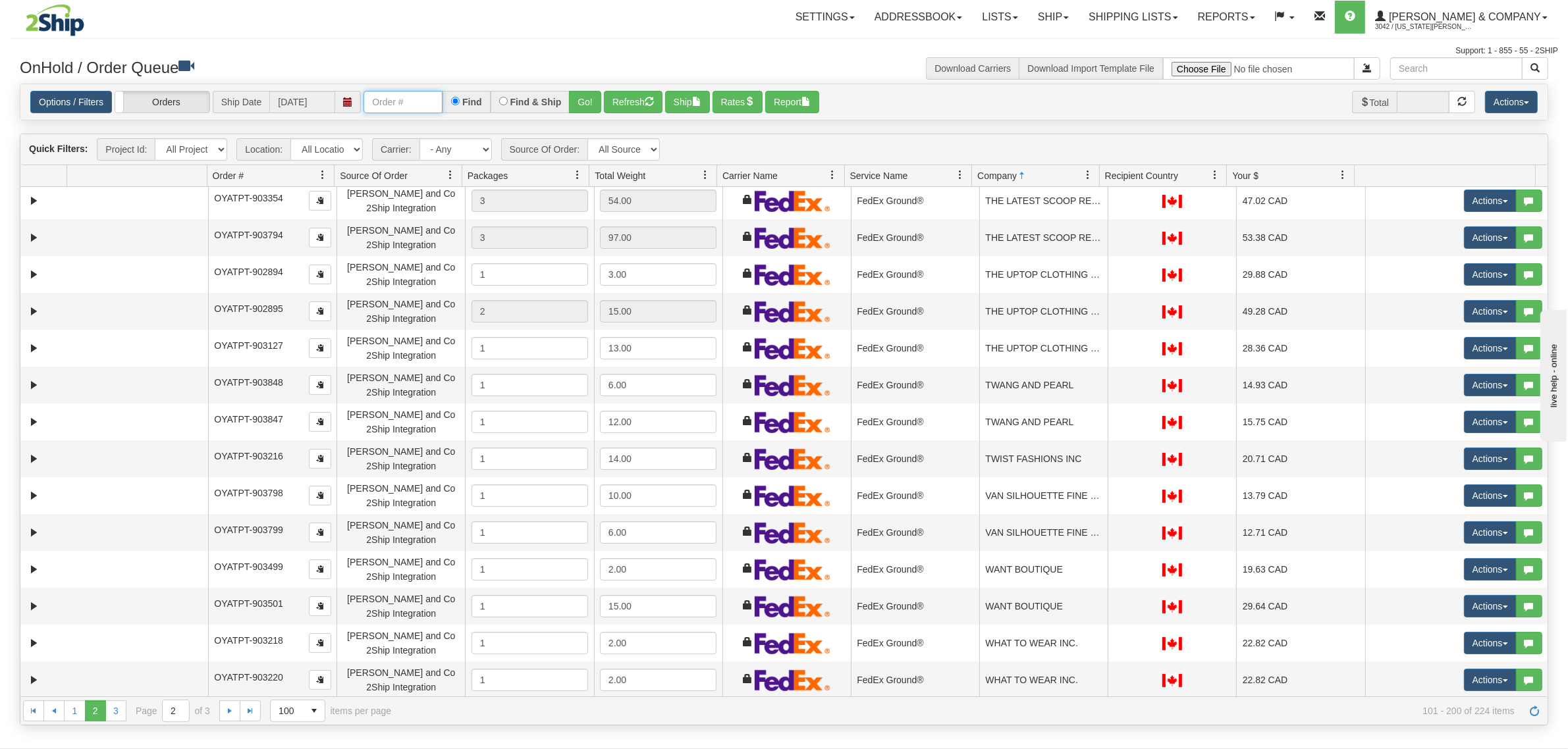
click at [427, 101] on input "text" at bounding box center [403, 102] width 79 height 23
click at [586, 99] on button "Go!" at bounding box center [585, 102] width 32 height 23
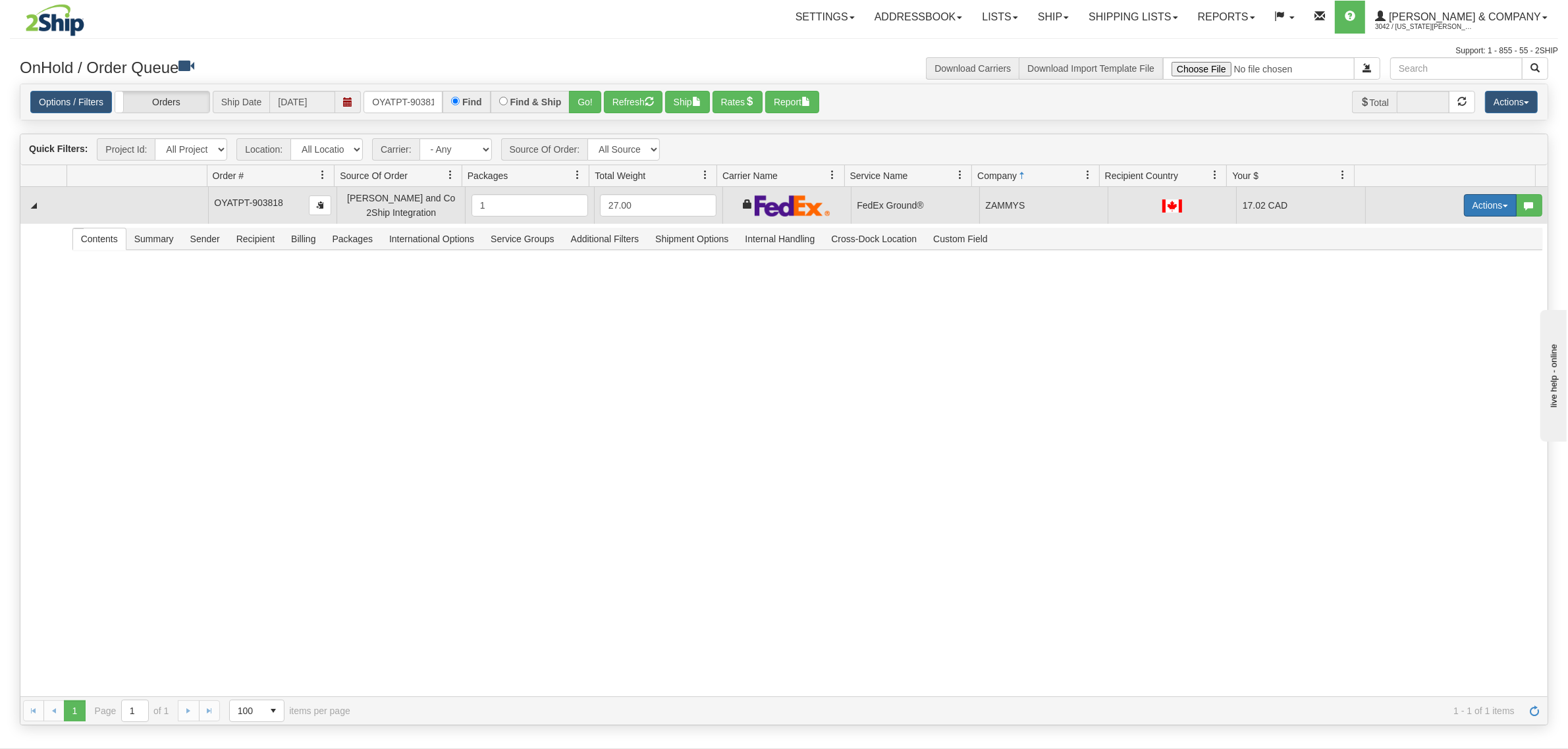
click at [1464, 216] on button "Actions" at bounding box center [1490, 205] width 53 height 23
click at [1423, 278] on span "Ship" at bounding box center [1437, 281] width 27 height 10
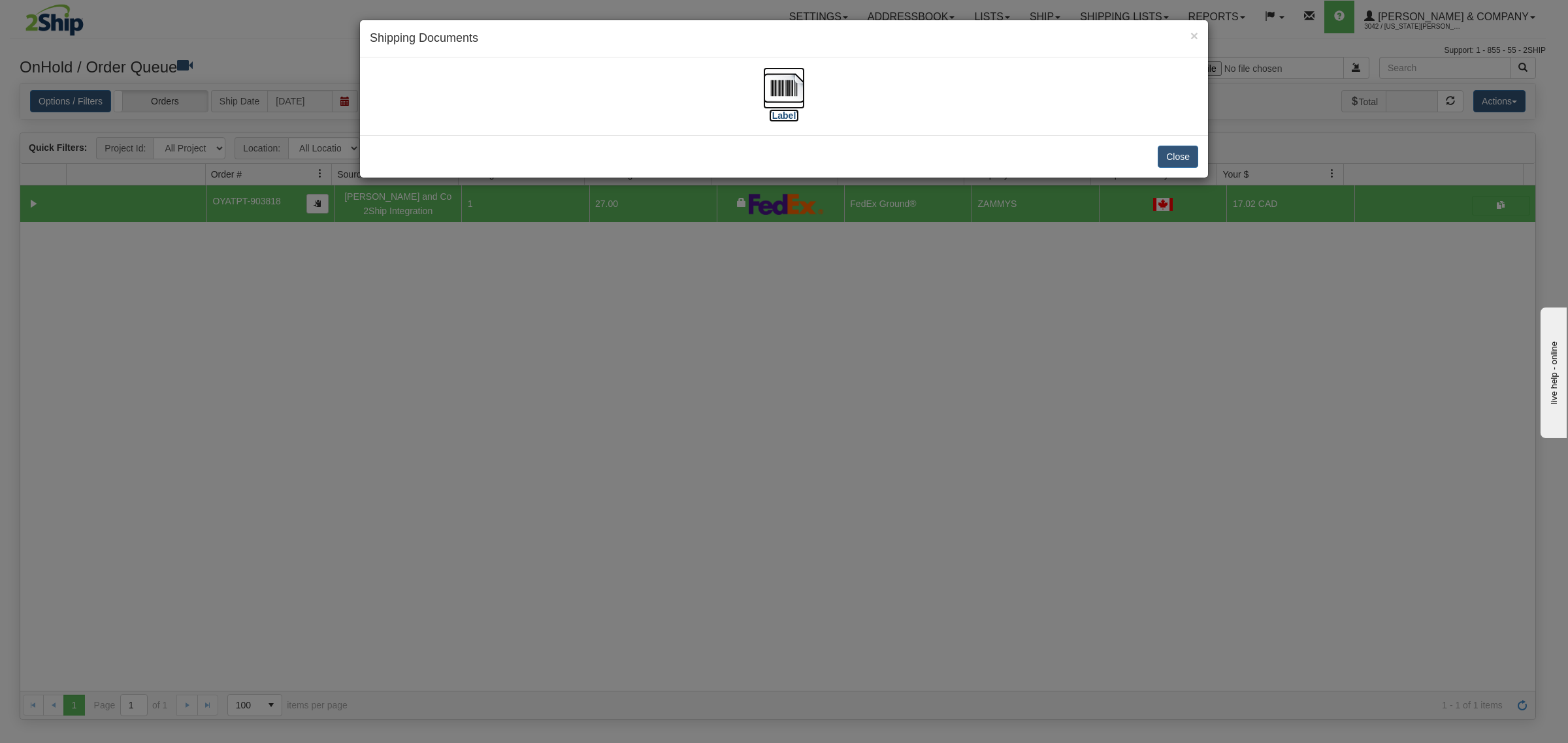
click at [785, 73] on img at bounding box center [784, 88] width 42 height 42
drag, startPoint x: 1180, startPoint y: 148, endPoint x: 1163, endPoint y: 28, distance: 121.2
click at [1180, 147] on button "Close" at bounding box center [1178, 157] width 40 height 23
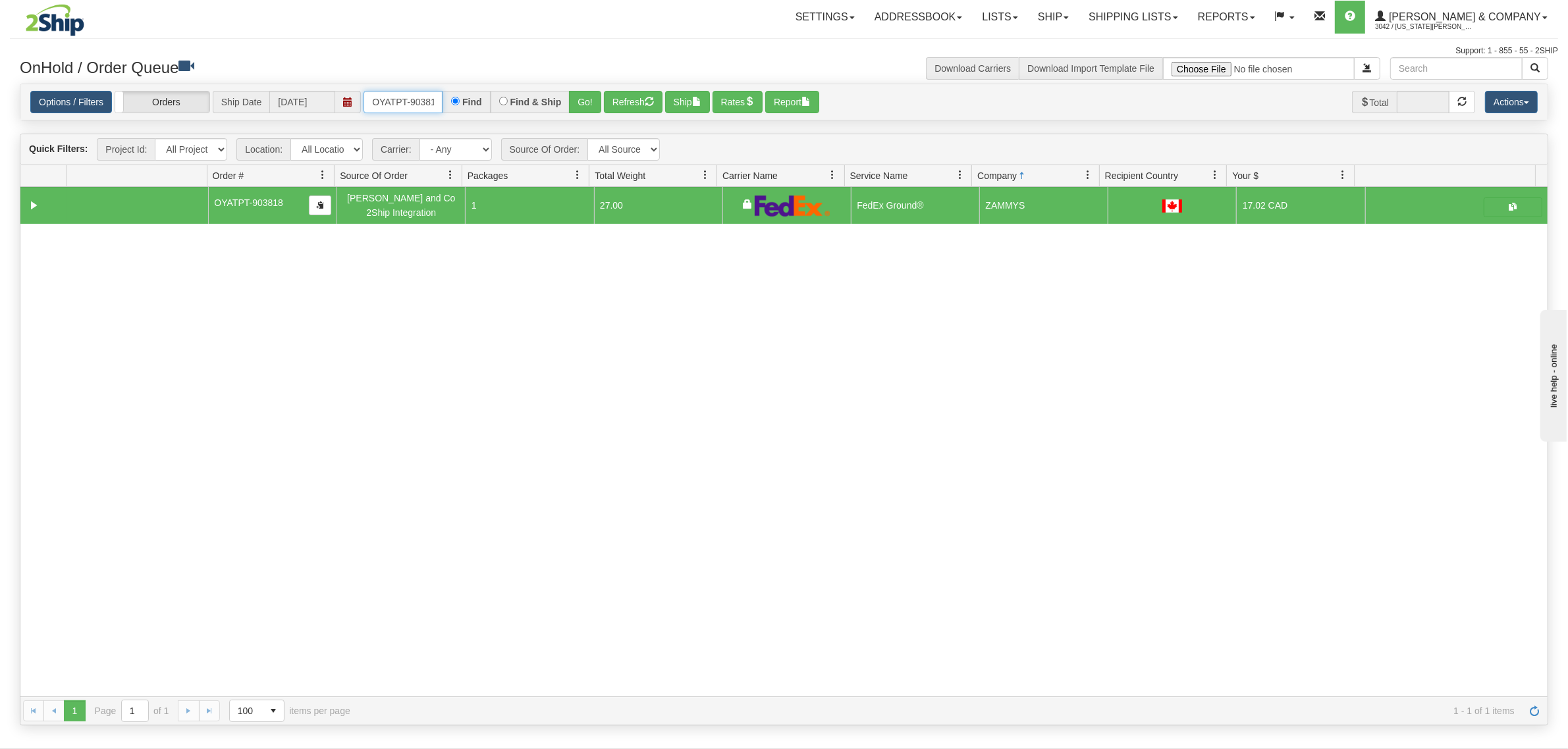
click at [395, 100] on input "OYATPT-903818" at bounding box center [403, 102] width 79 height 23
click at [399, 100] on input "OYATPT-903818" at bounding box center [403, 102] width 79 height 23
click at [402, 100] on input "OYATPT-903818" at bounding box center [403, 102] width 79 height 23
click at [402, 99] on input "OYATPT-903818" at bounding box center [403, 102] width 79 height 23
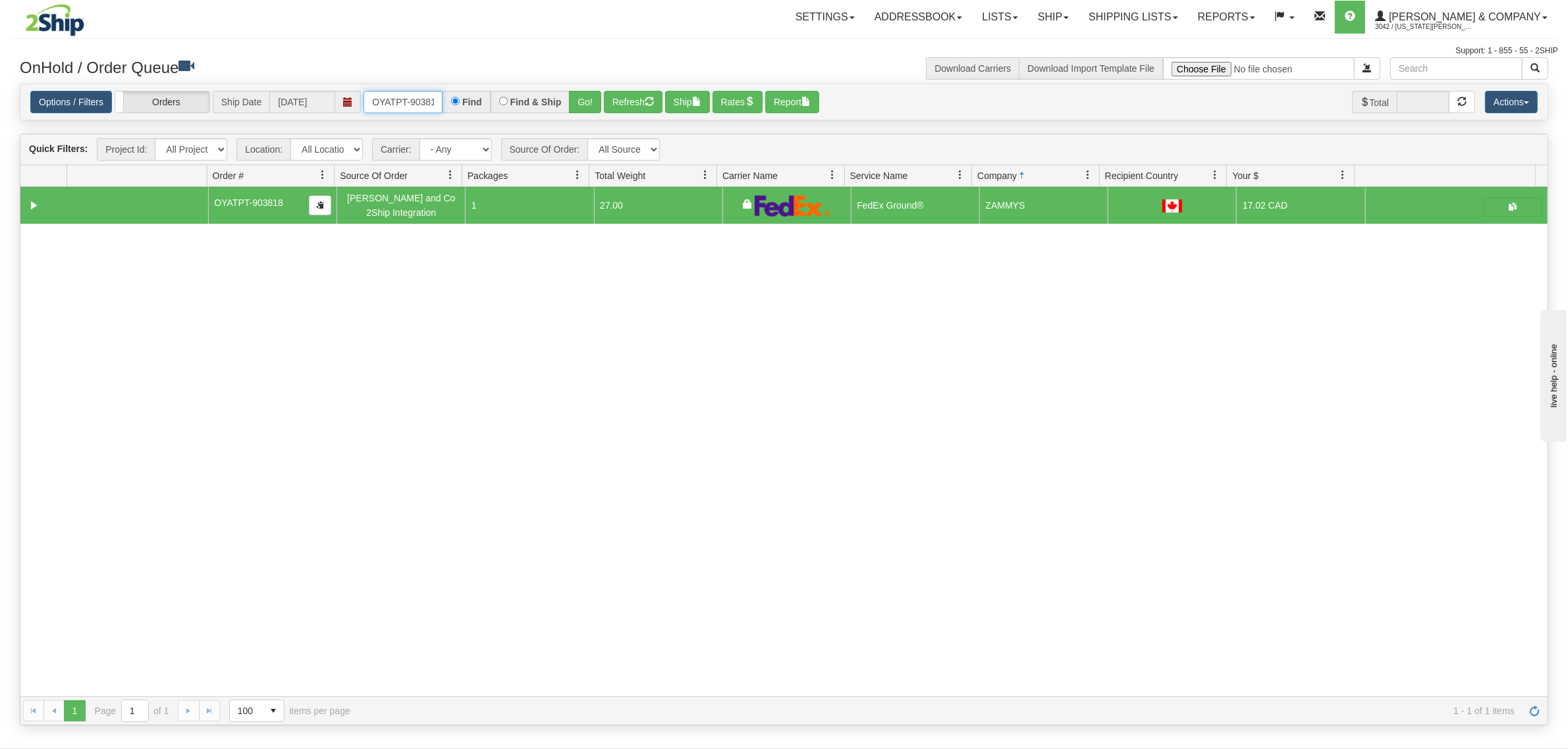
click at [402, 99] on input "OYATPT-903818" at bounding box center [403, 102] width 79 height 23
type input "OYATPT-903655"
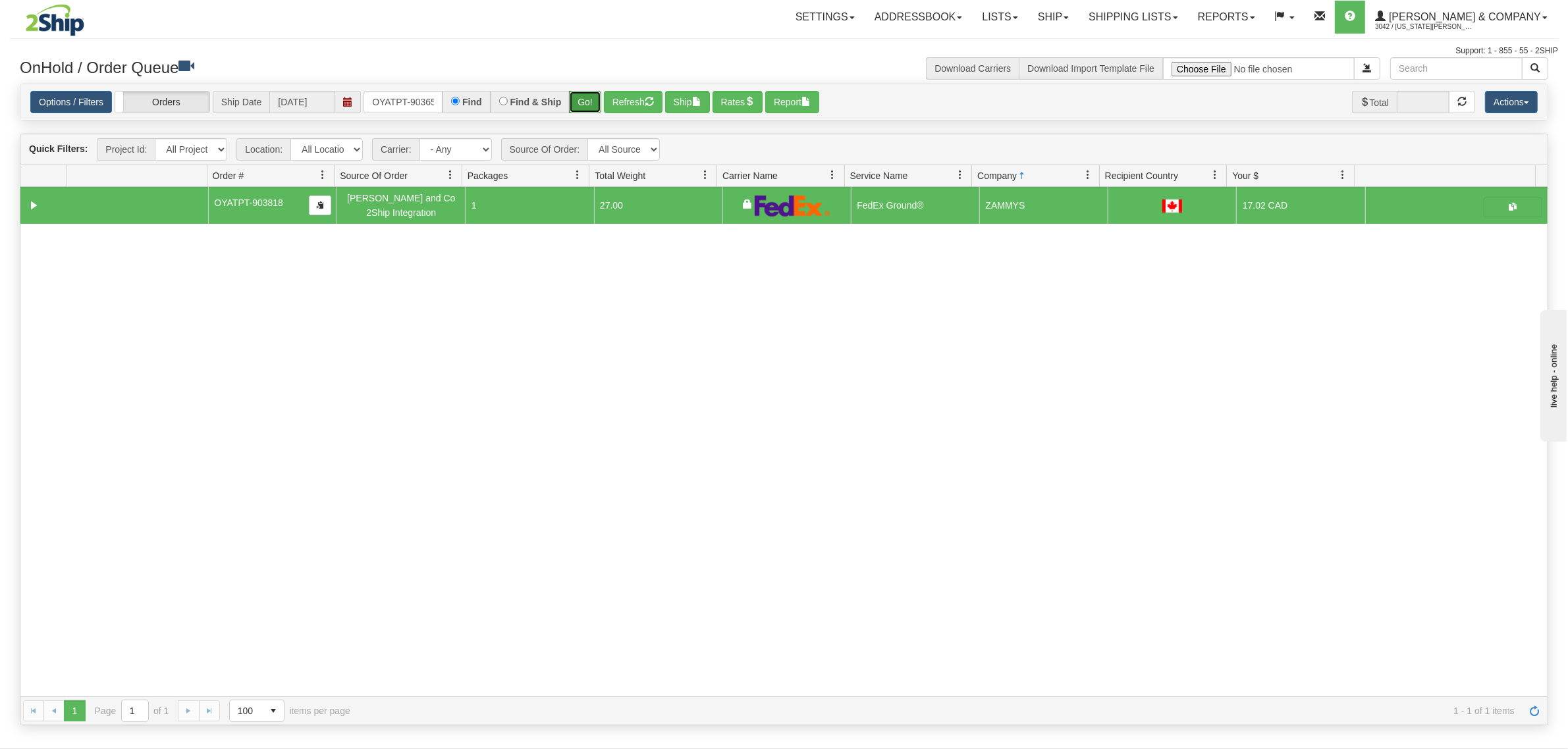
click at [589, 96] on button "Go!" at bounding box center [585, 102] width 32 height 23
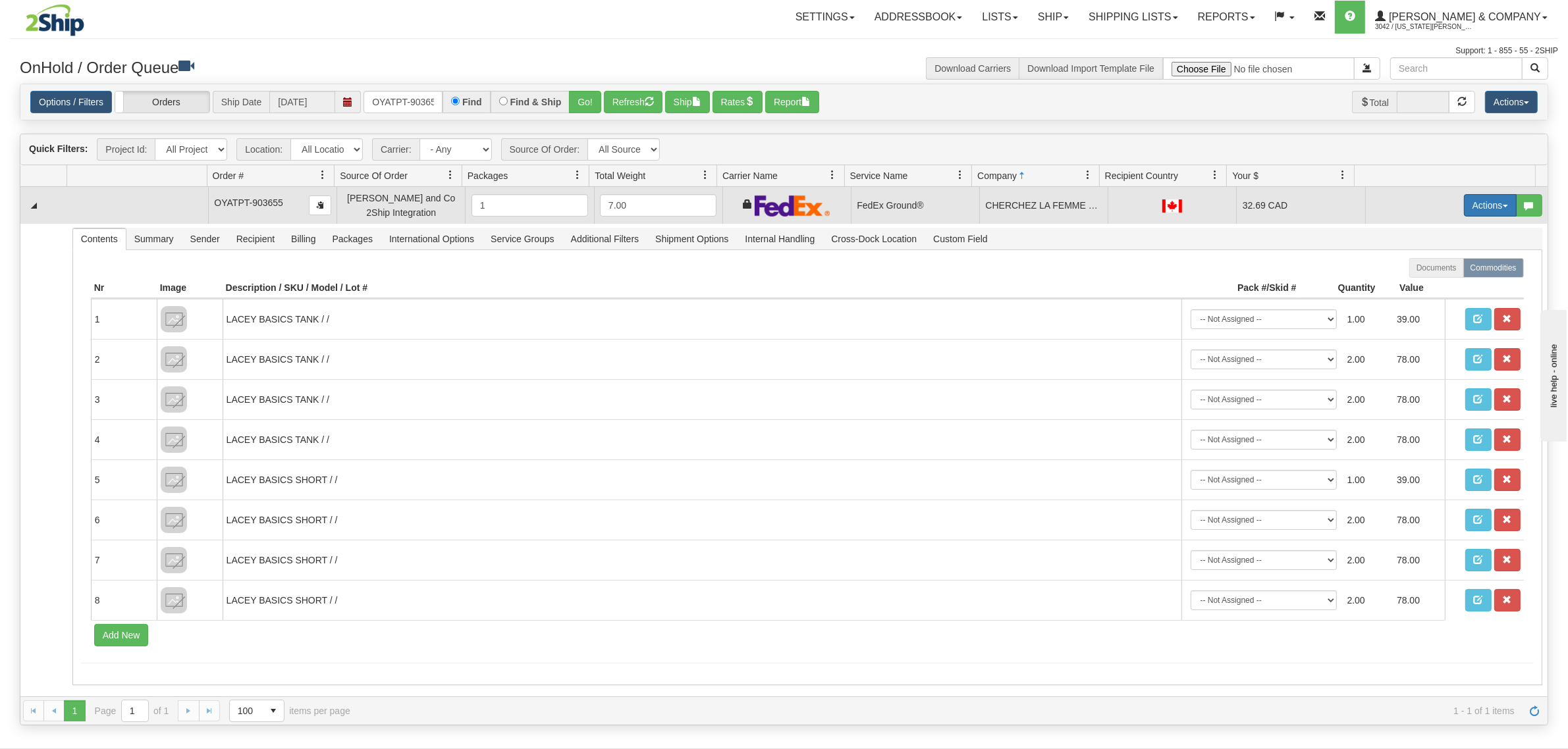
click at [1477, 201] on button "Actions" at bounding box center [1490, 205] width 53 height 23
click at [1434, 283] on span "Ship" at bounding box center [1437, 281] width 27 height 10
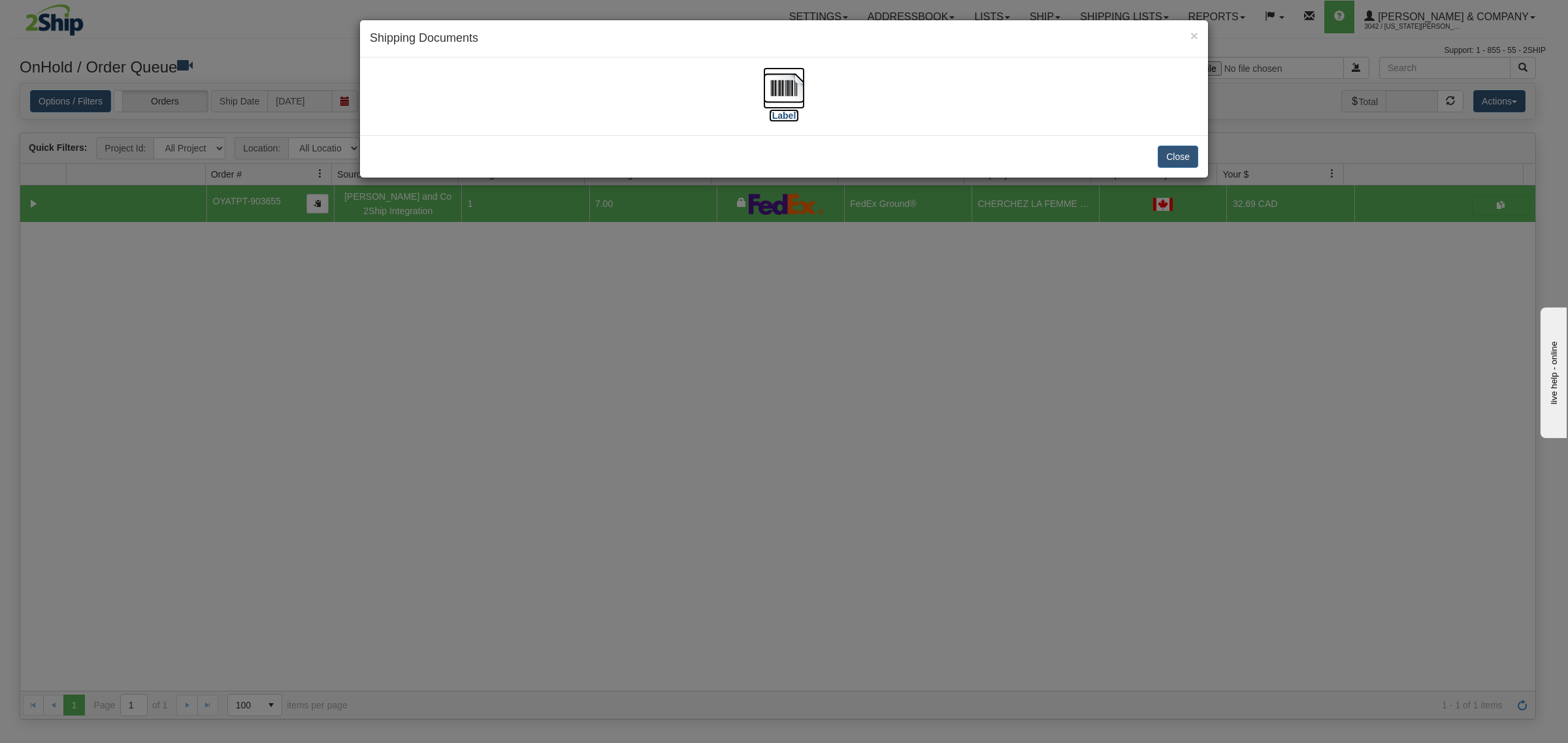
click at [784, 77] on img at bounding box center [784, 88] width 42 height 42
click at [1178, 160] on button "Close" at bounding box center [1178, 157] width 40 height 23
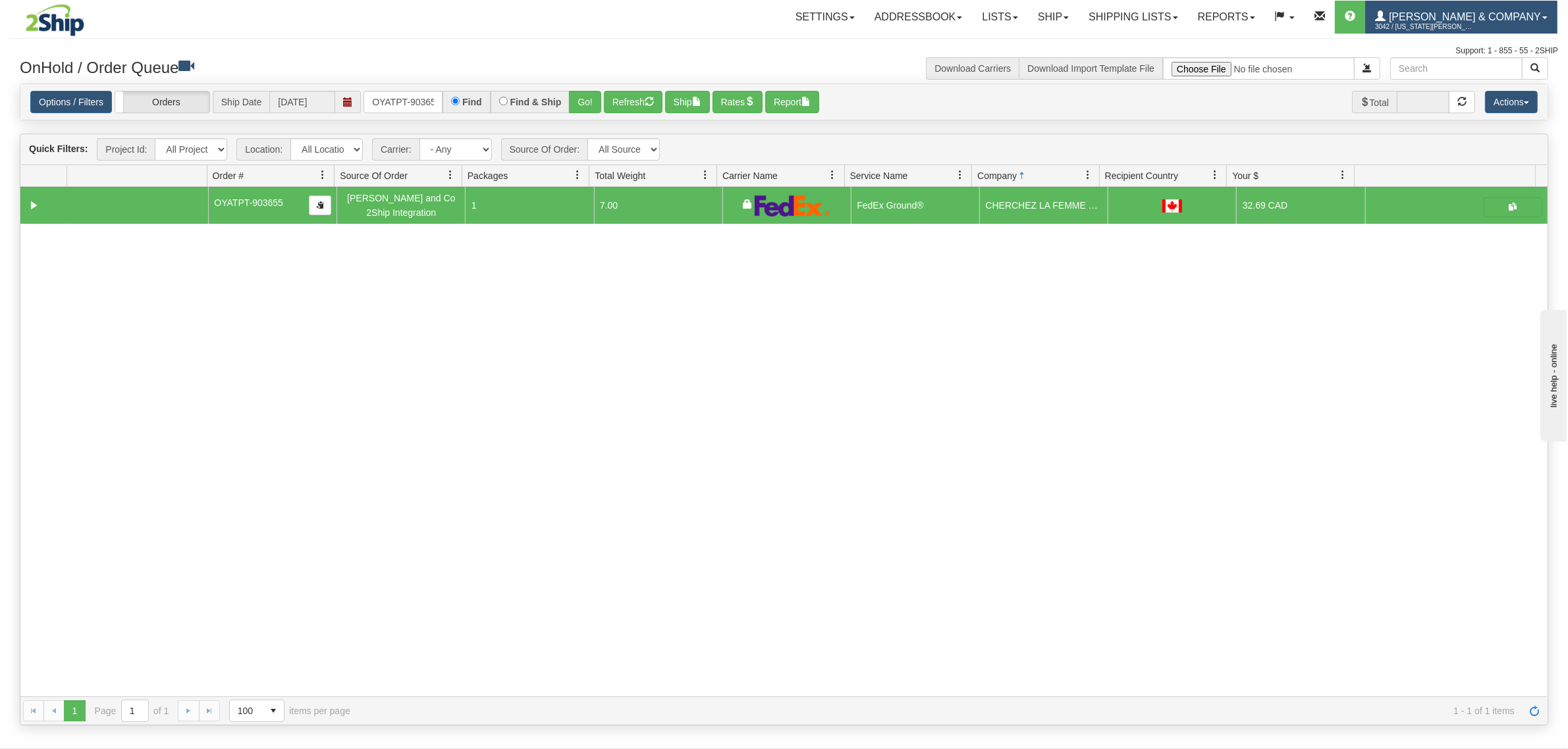
click at [1464, 21] on span "3042 / [US_STATE][PERSON_NAME]" at bounding box center [1424, 27] width 98 height 13
click at [1484, 78] on span "LOG OUT" at bounding box center [1470, 79] width 42 height 10
